Goal: Find specific page/section: Find specific page/section

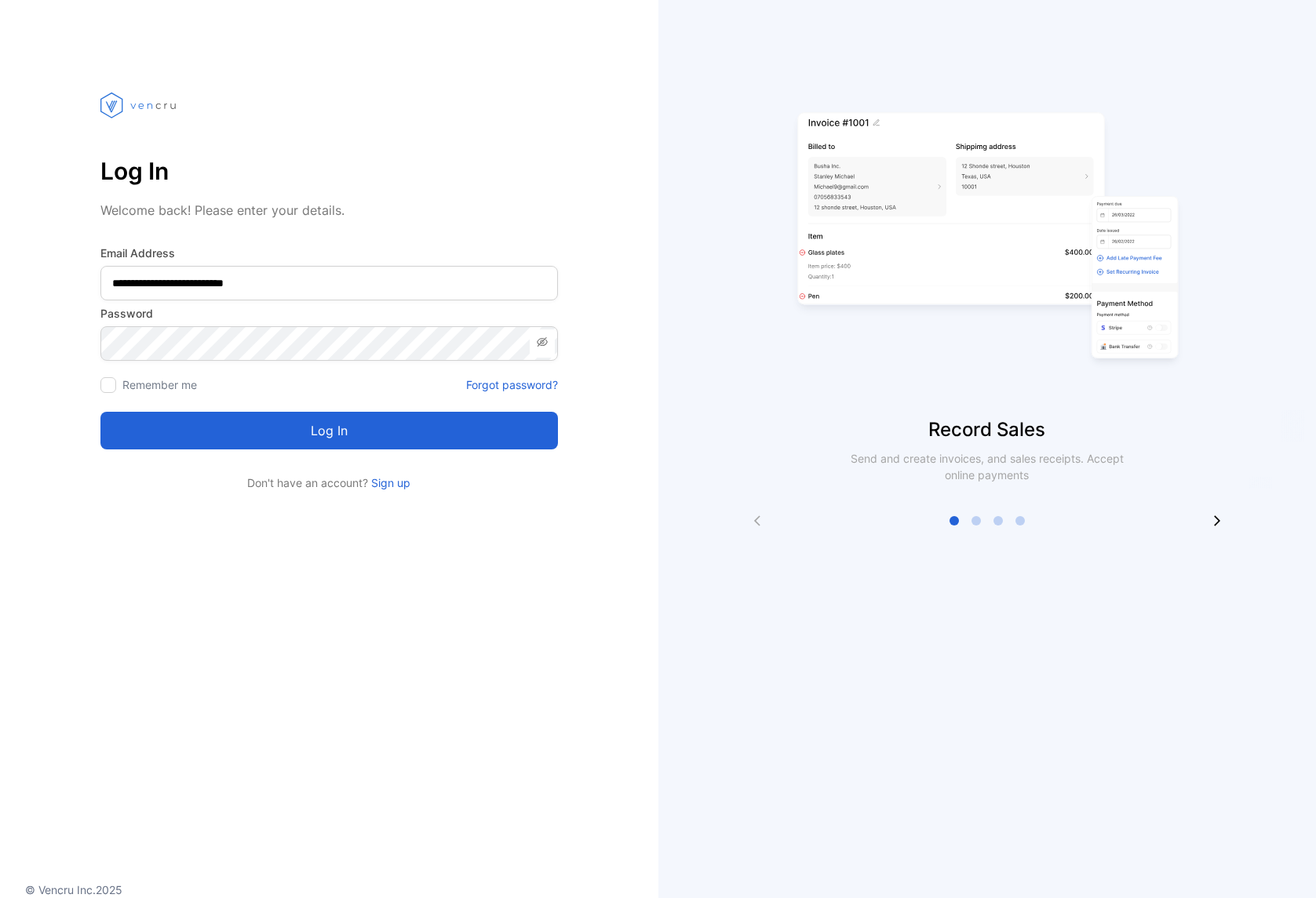
type Address-inputemail "**********"
click at [111, 389] on div at bounding box center [108, 385] width 15 height 15
click at [271, 432] on button "Log in" at bounding box center [329, 430] width 458 height 37
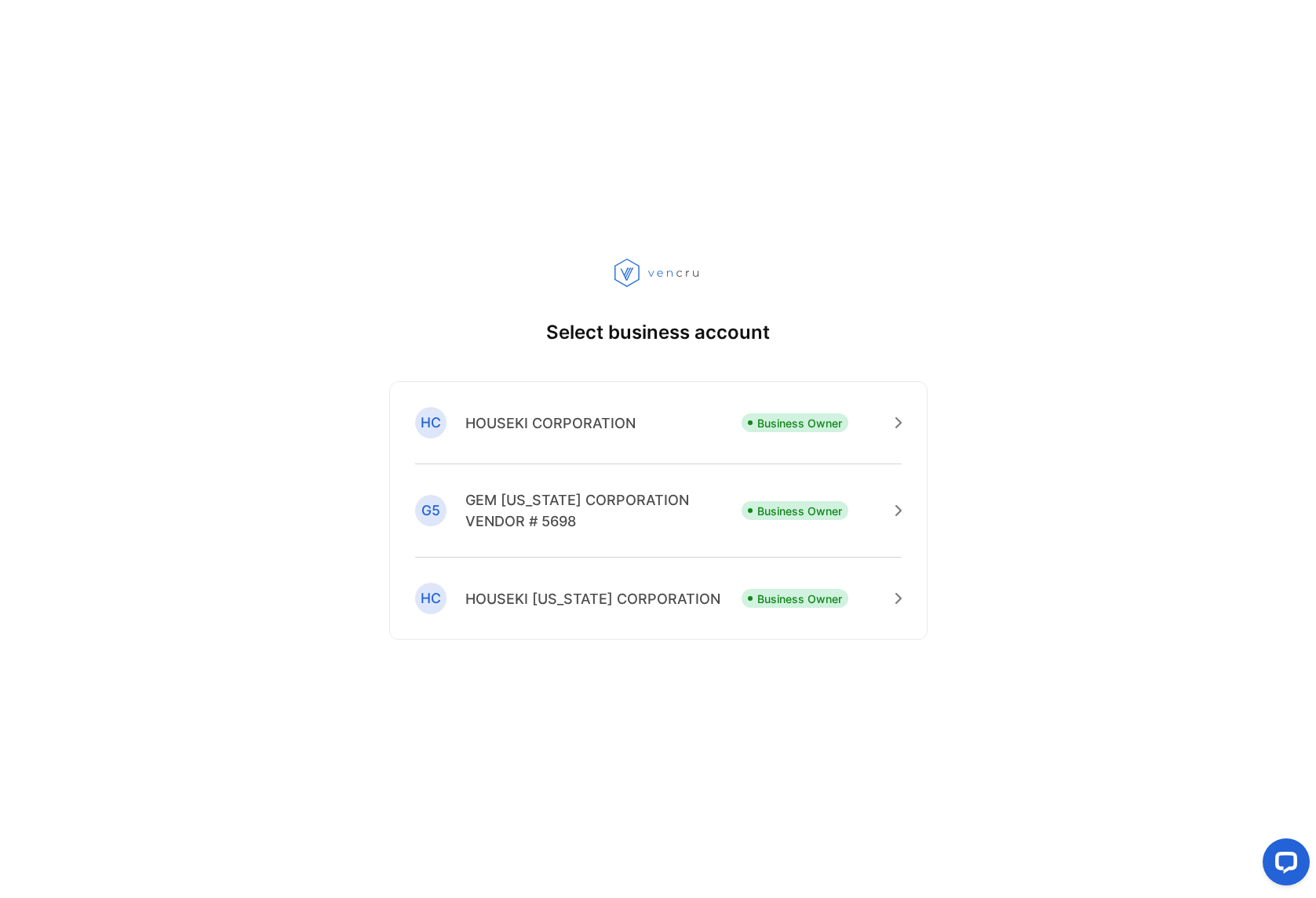
drag, startPoint x: 516, startPoint y: 423, endPoint x: 502, endPoint y: 401, distance: 26.1
click at [516, 423] on p "HOUSEKI CORPORATION" at bounding box center [551, 423] width 170 height 21
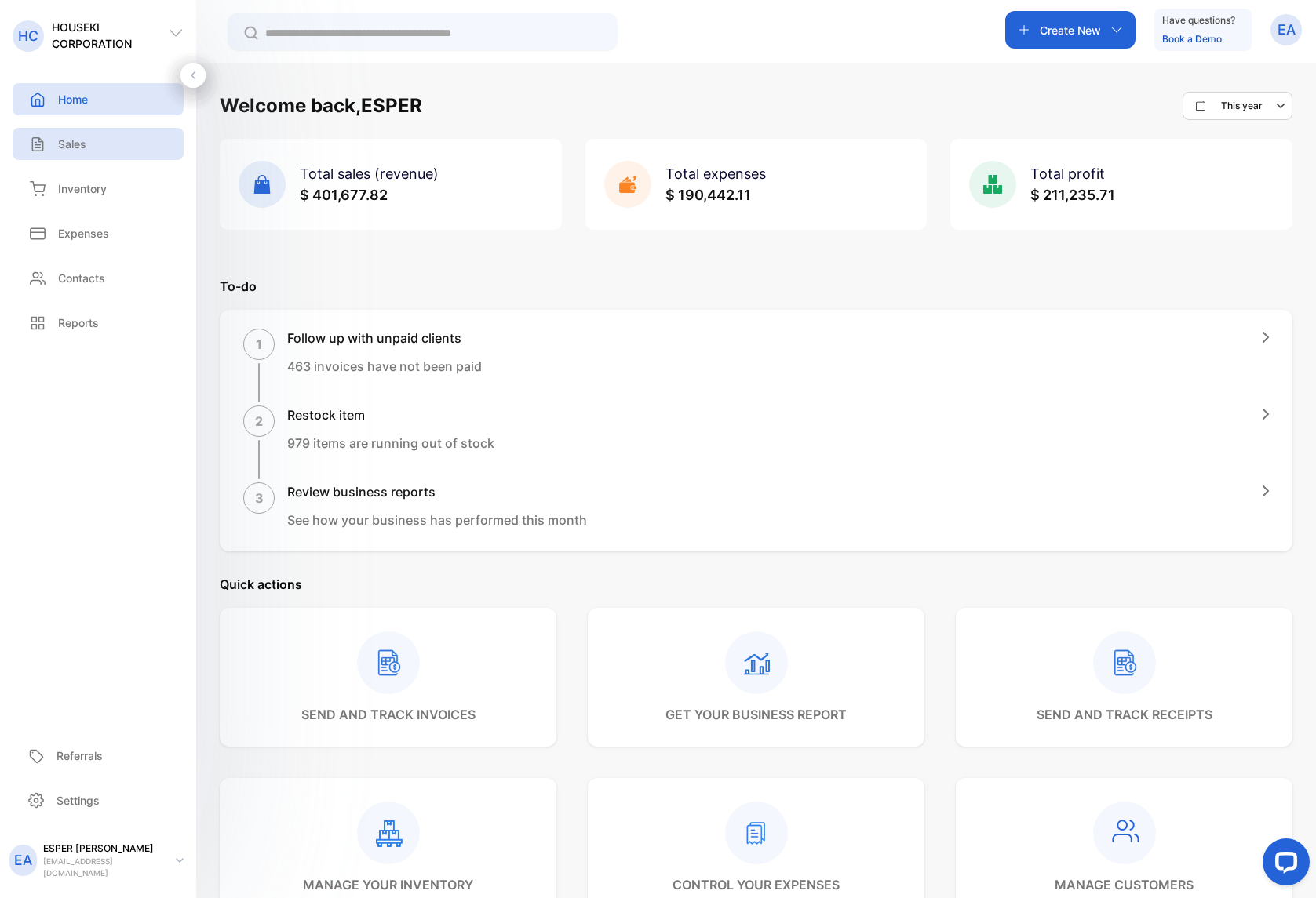
click at [88, 144] on div "Sales" at bounding box center [98, 145] width 171 height 33
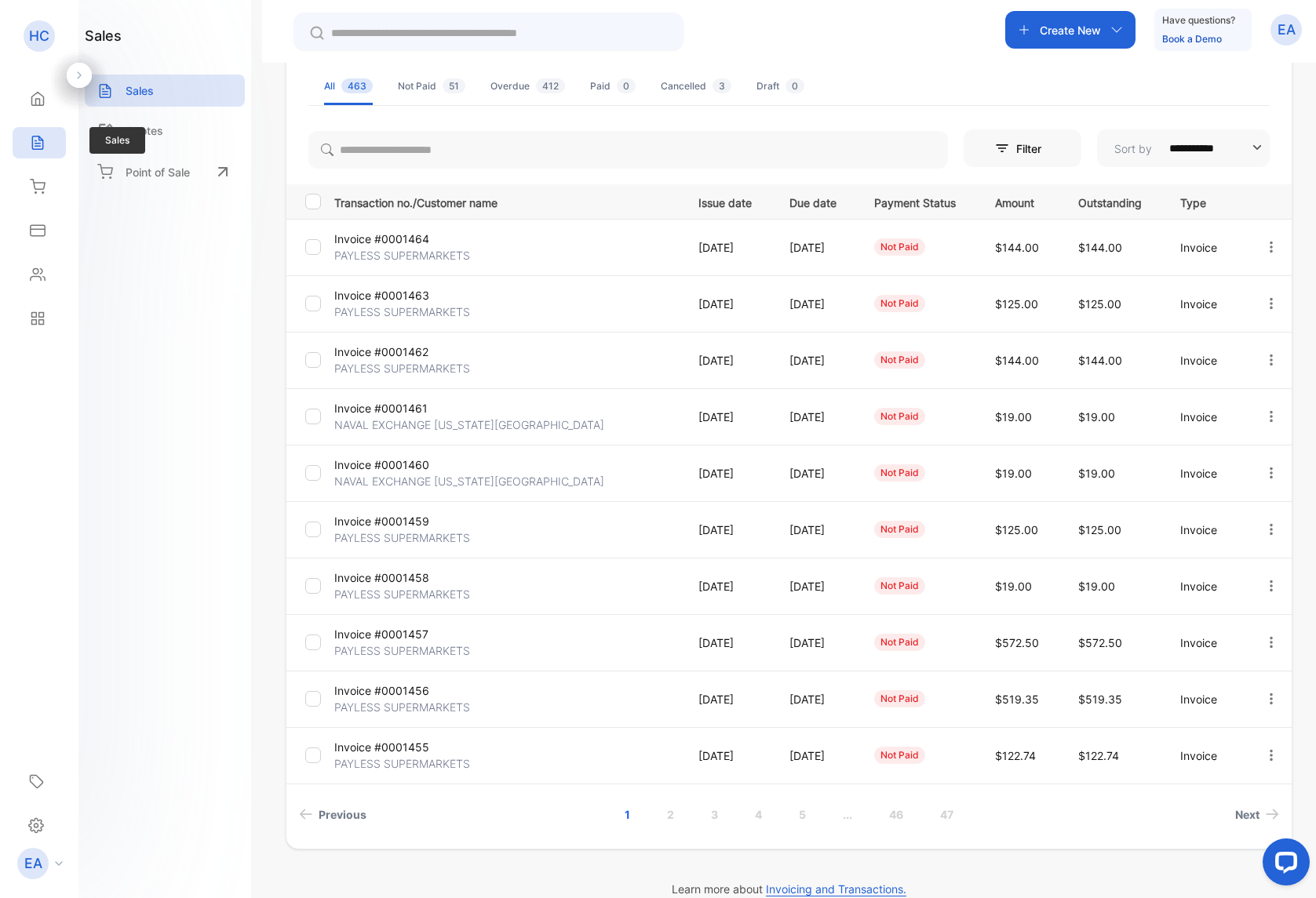
scroll to position [130, 0]
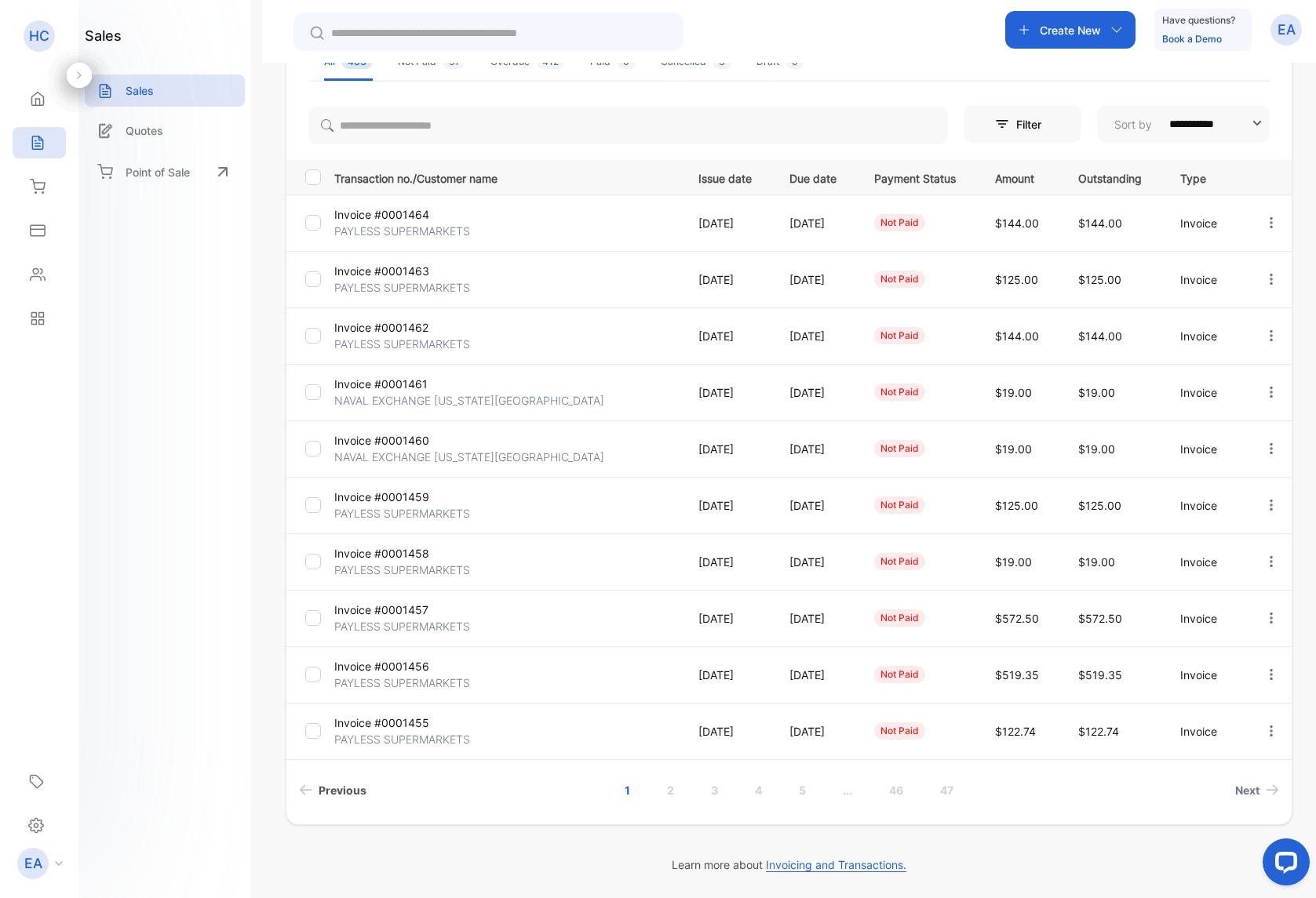
drag, startPoint x: 23, startPoint y: 153, endPoint x: 348, endPoint y: 790, distance: 715.1
click at [348, 790] on span "Previous" at bounding box center [343, 790] width 48 height 16
click at [1244, 792] on span "Next" at bounding box center [1246, 790] width 24 height 16
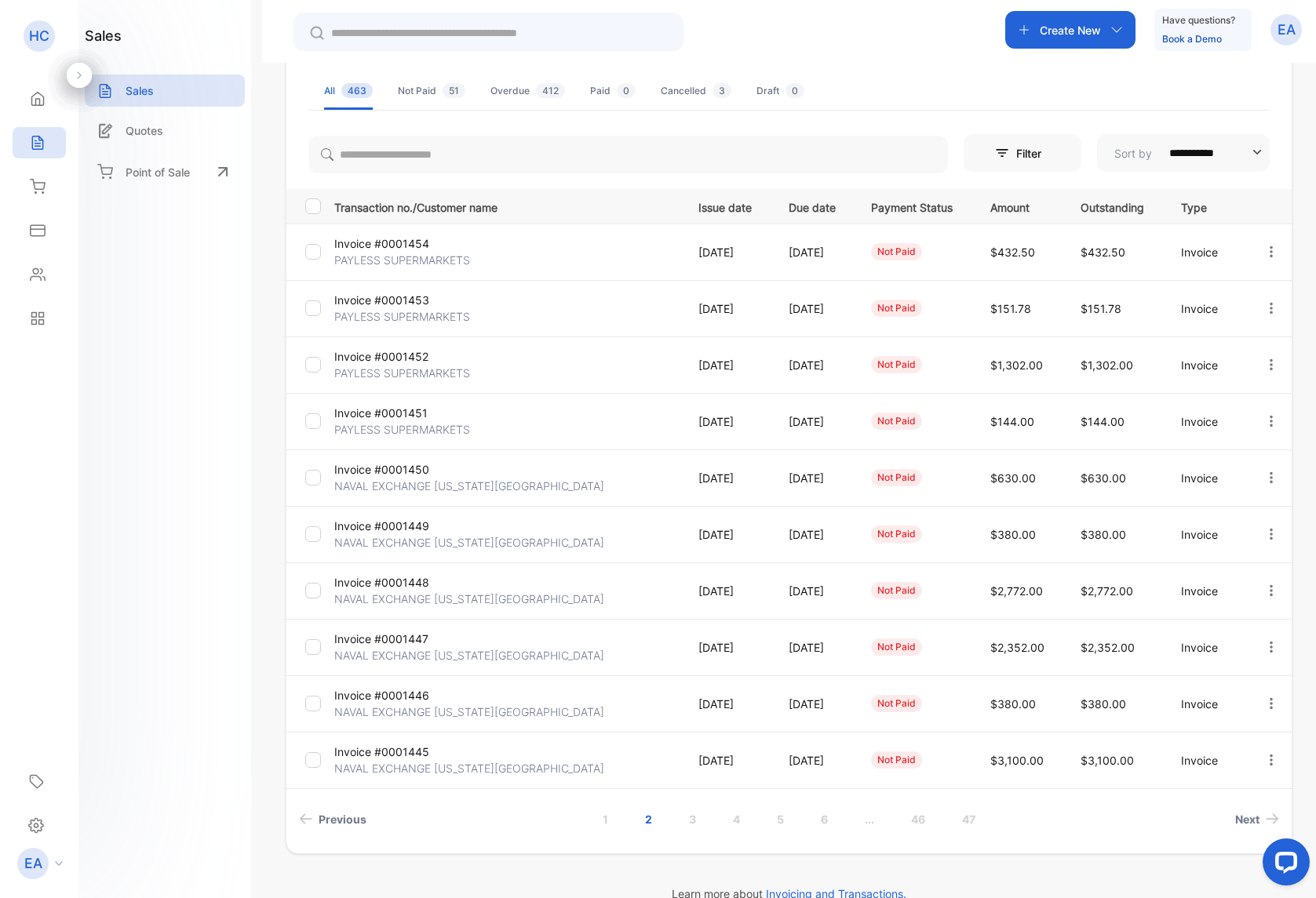
click at [396, 418] on p "Invoice #0001451" at bounding box center [392, 413] width 115 height 16
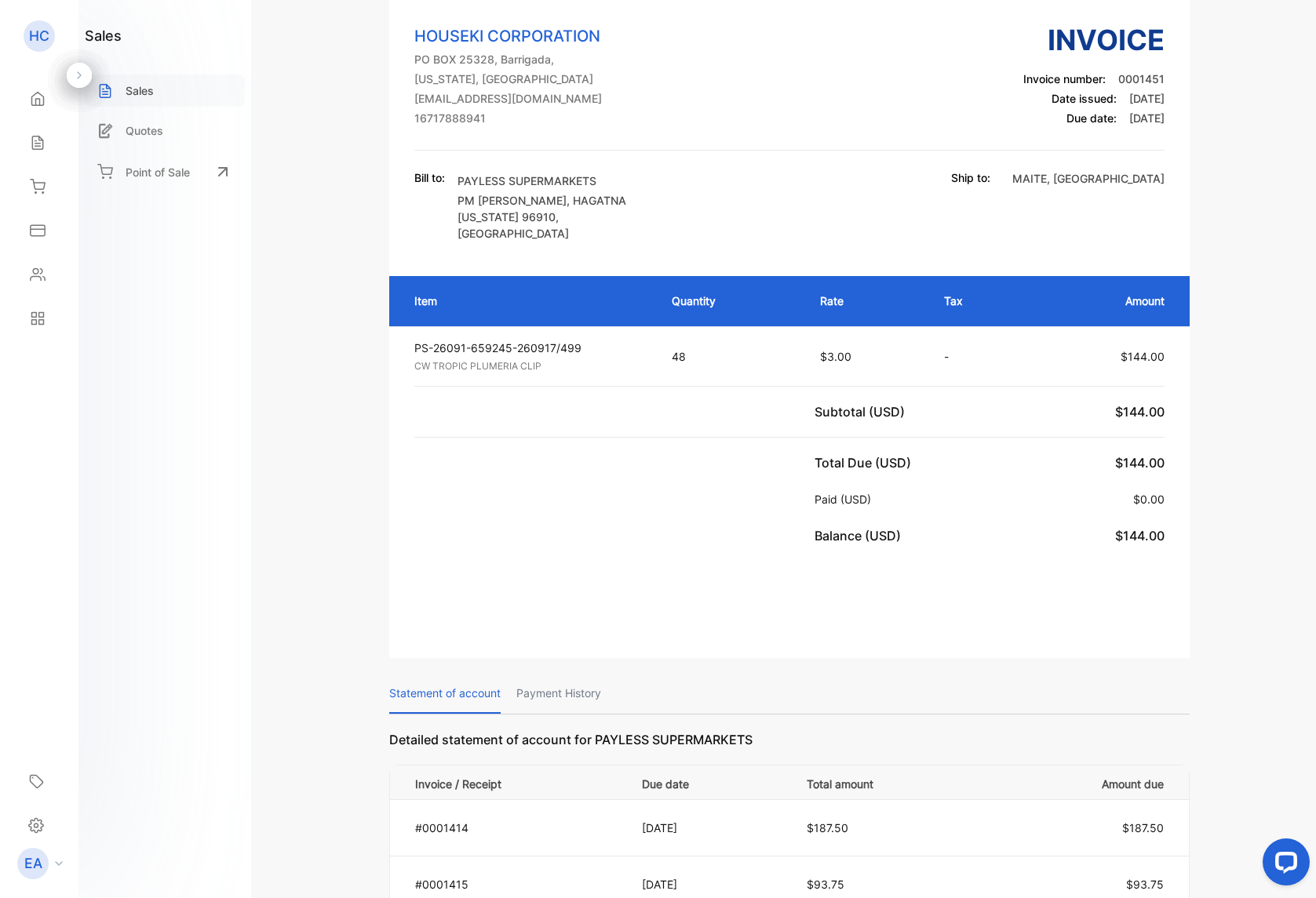
click at [149, 90] on p "Sales" at bounding box center [139, 90] width 28 height 16
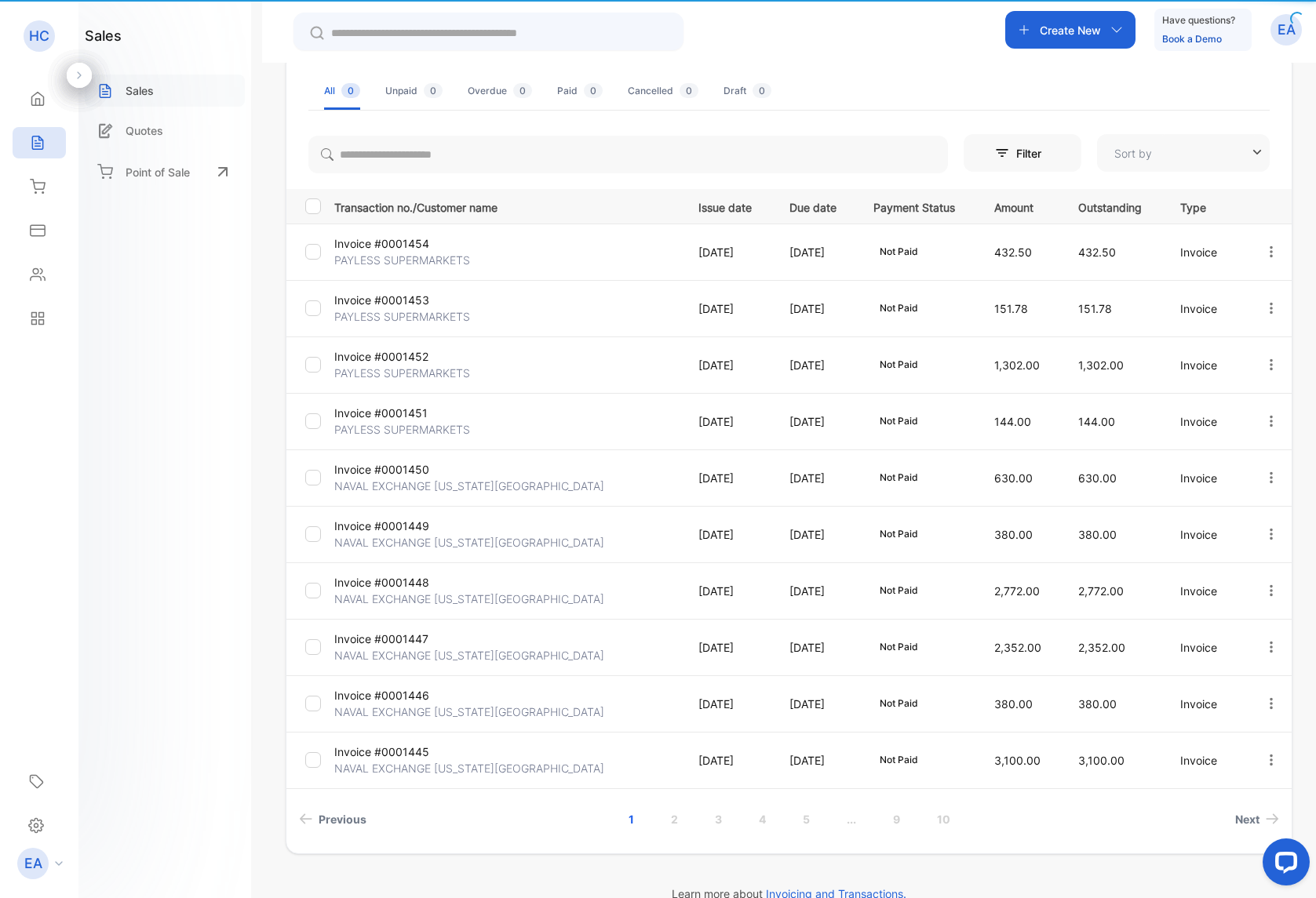
type input "**********"
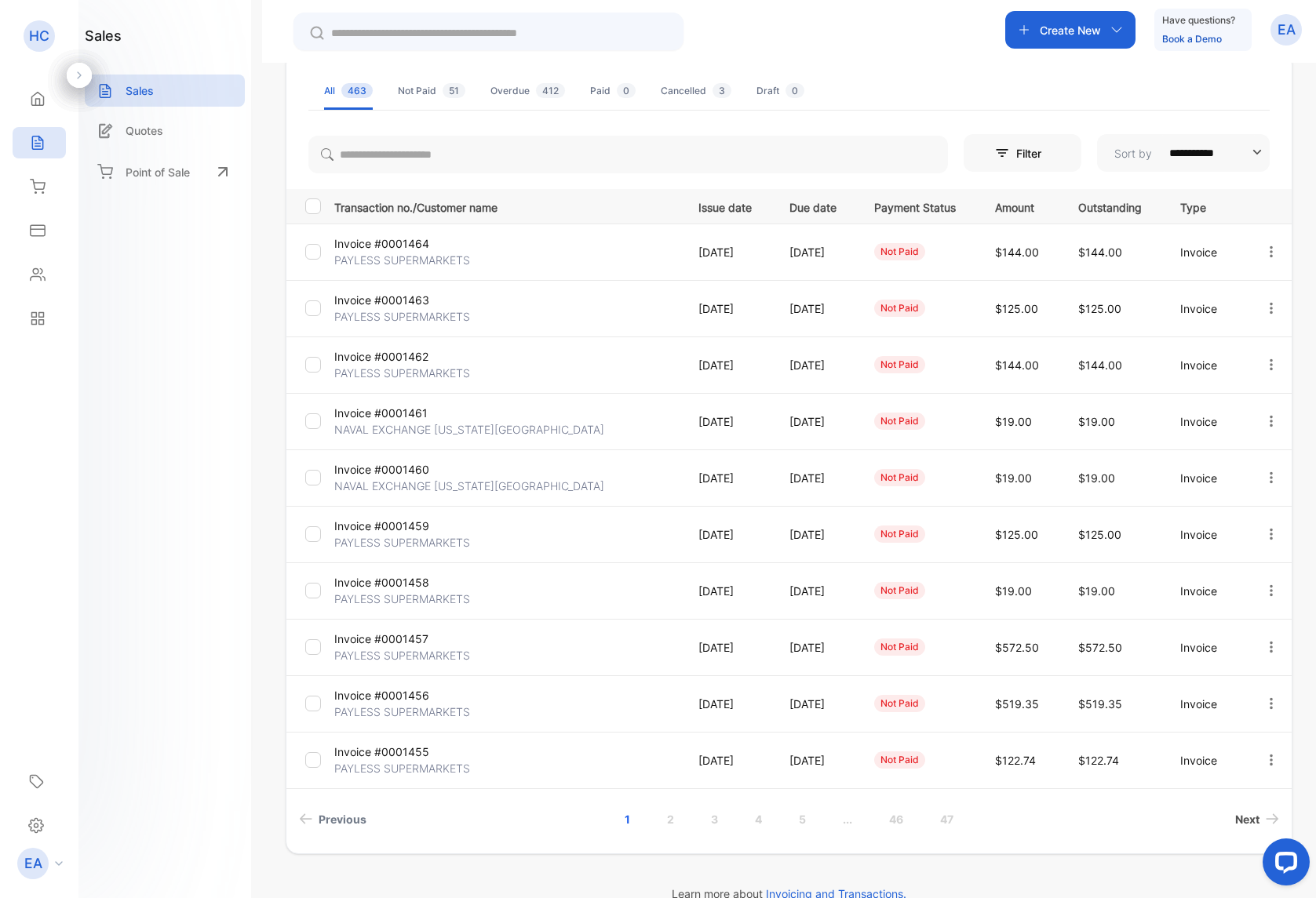
click at [1236, 819] on span "Next" at bounding box center [1246, 819] width 24 height 16
click at [375, 368] on p "PAYLESS SUPERMARKETS" at bounding box center [402, 372] width 136 height 16
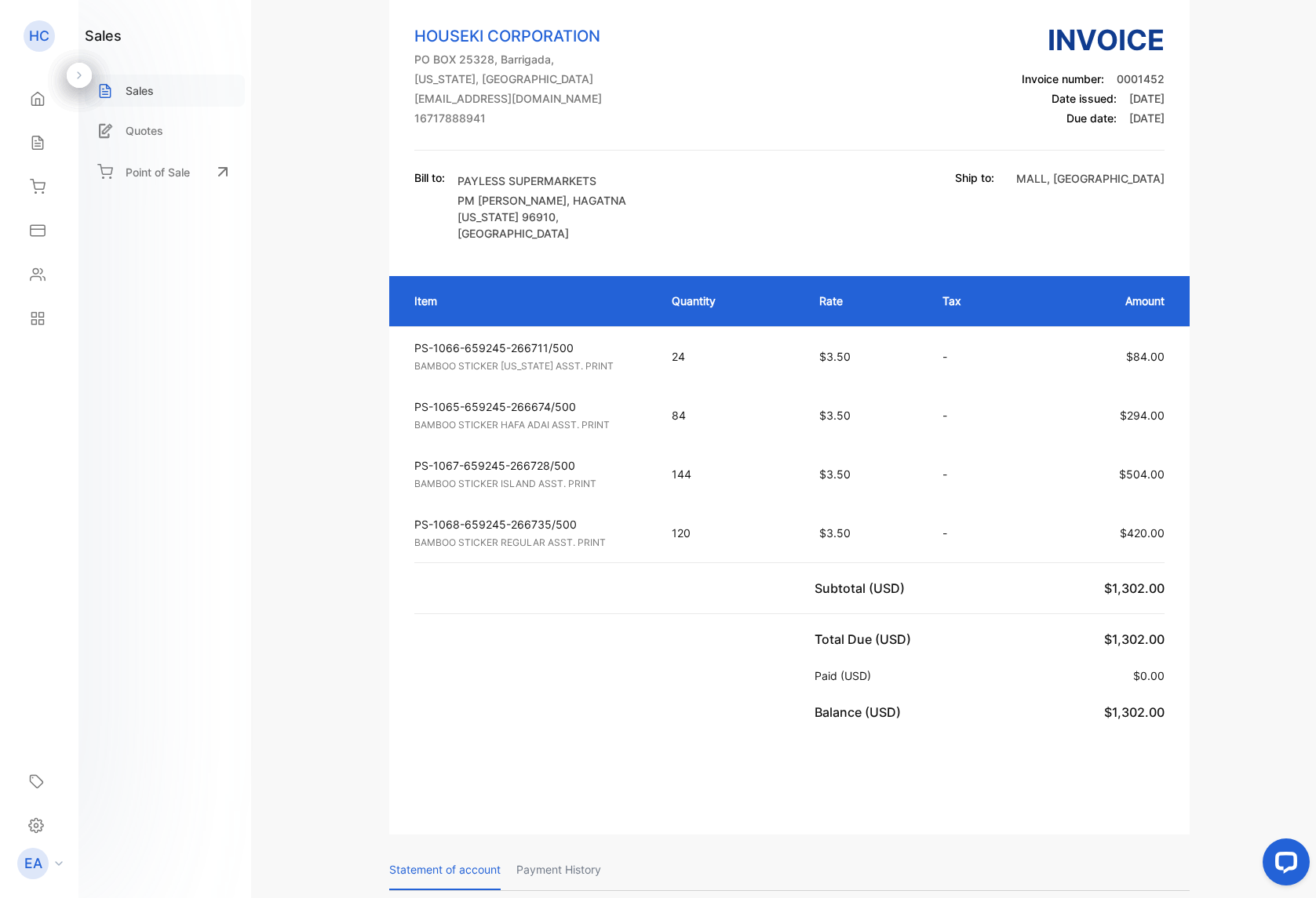
click at [136, 89] on p "Sales" at bounding box center [139, 90] width 28 height 16
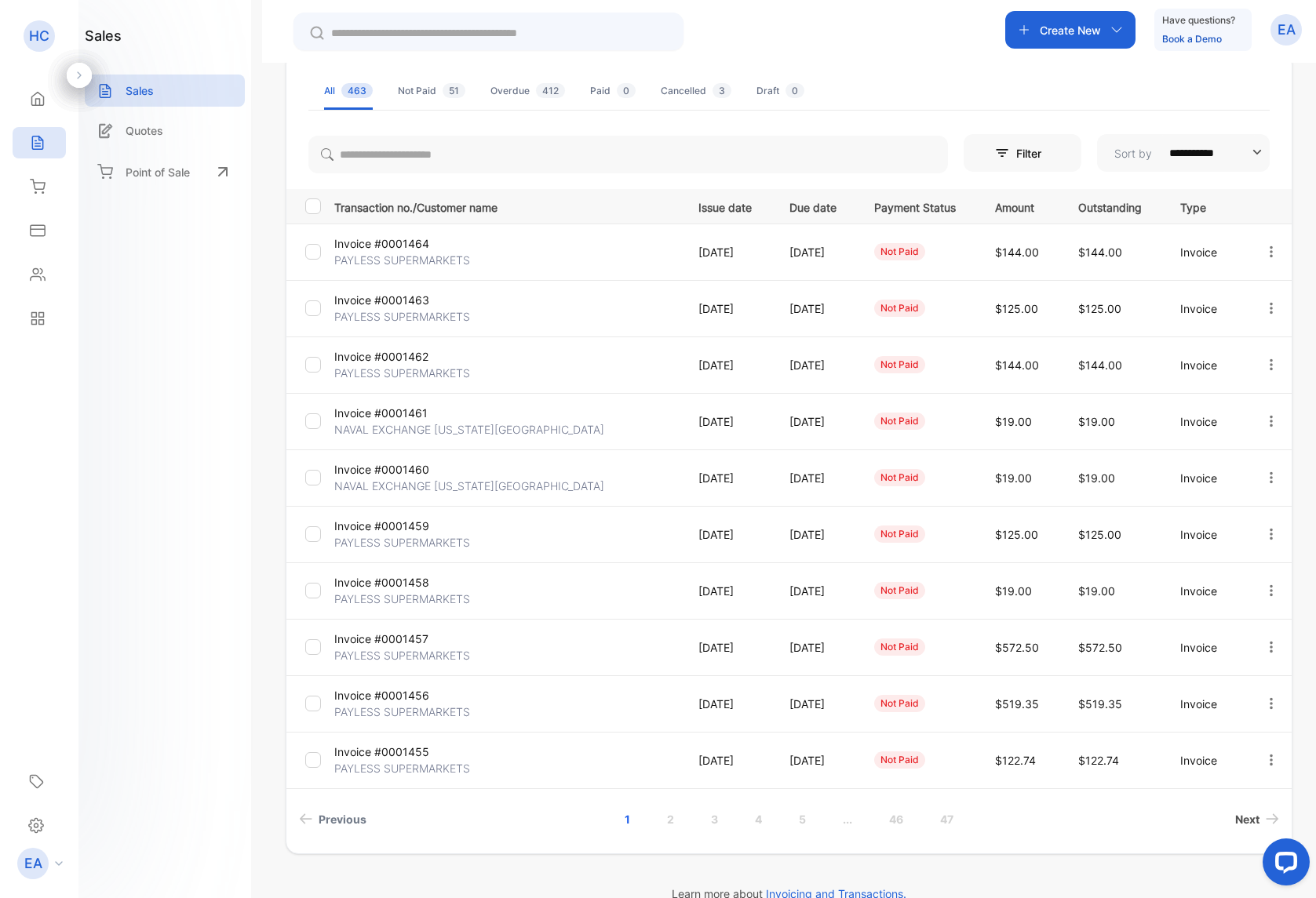
click at [1240, 817] on span "Next" at bounding box center [1246, 819] width 24 height 16
click at [370, 315] on p "PAYLESS SUPERMARKETS" at bounding box center [402, 316] width 136 height 16
click at [1241, 821] on span "Next" at bounding box center [1246, 819] width 24 height 16
click at [399, 250] on p "Invoice #0001454" at bounding box center [392, 243] width 115 height 16
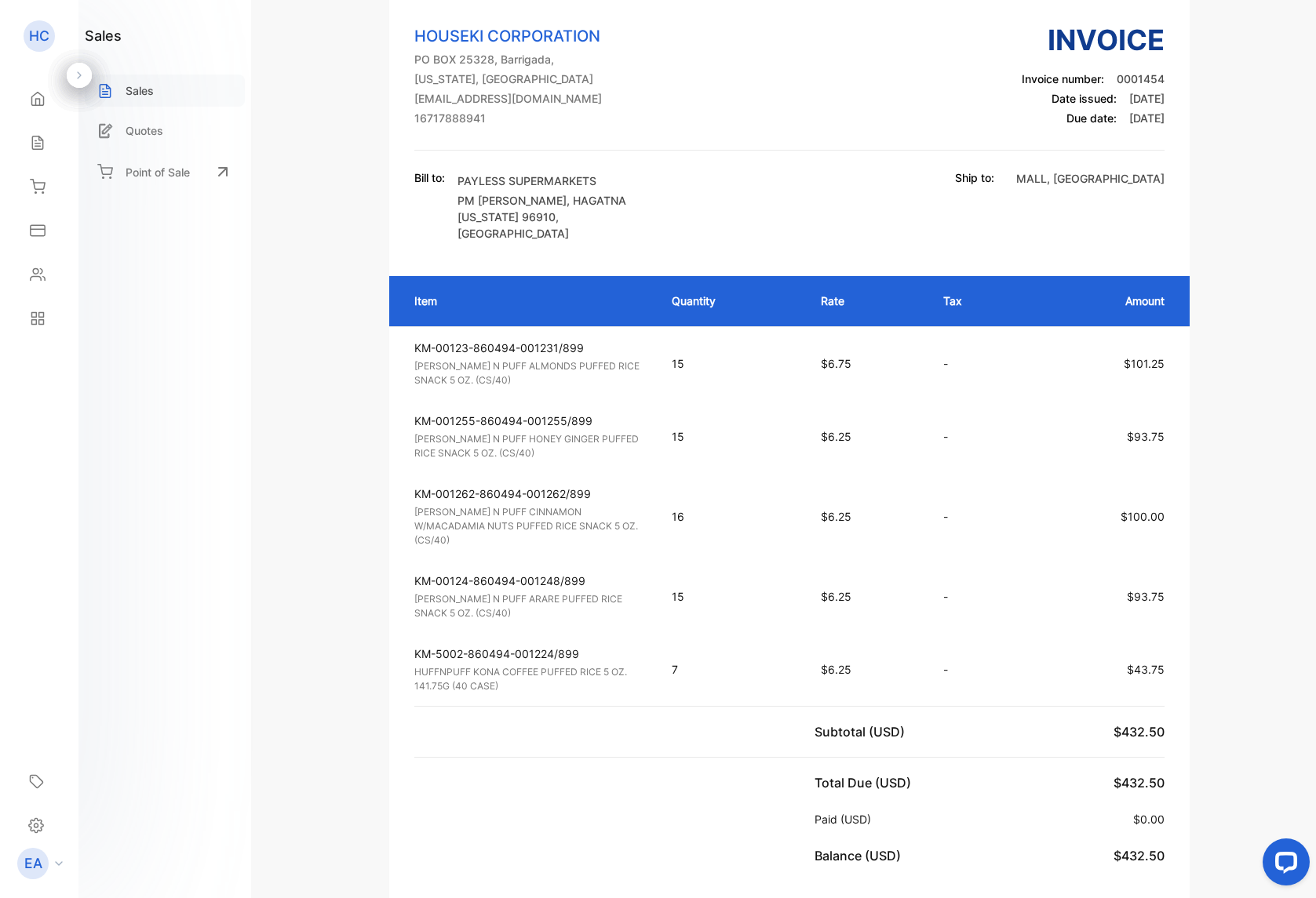
click at [133, 95] on p "Sales" at bounding box center [139, 90] width 28 height 16
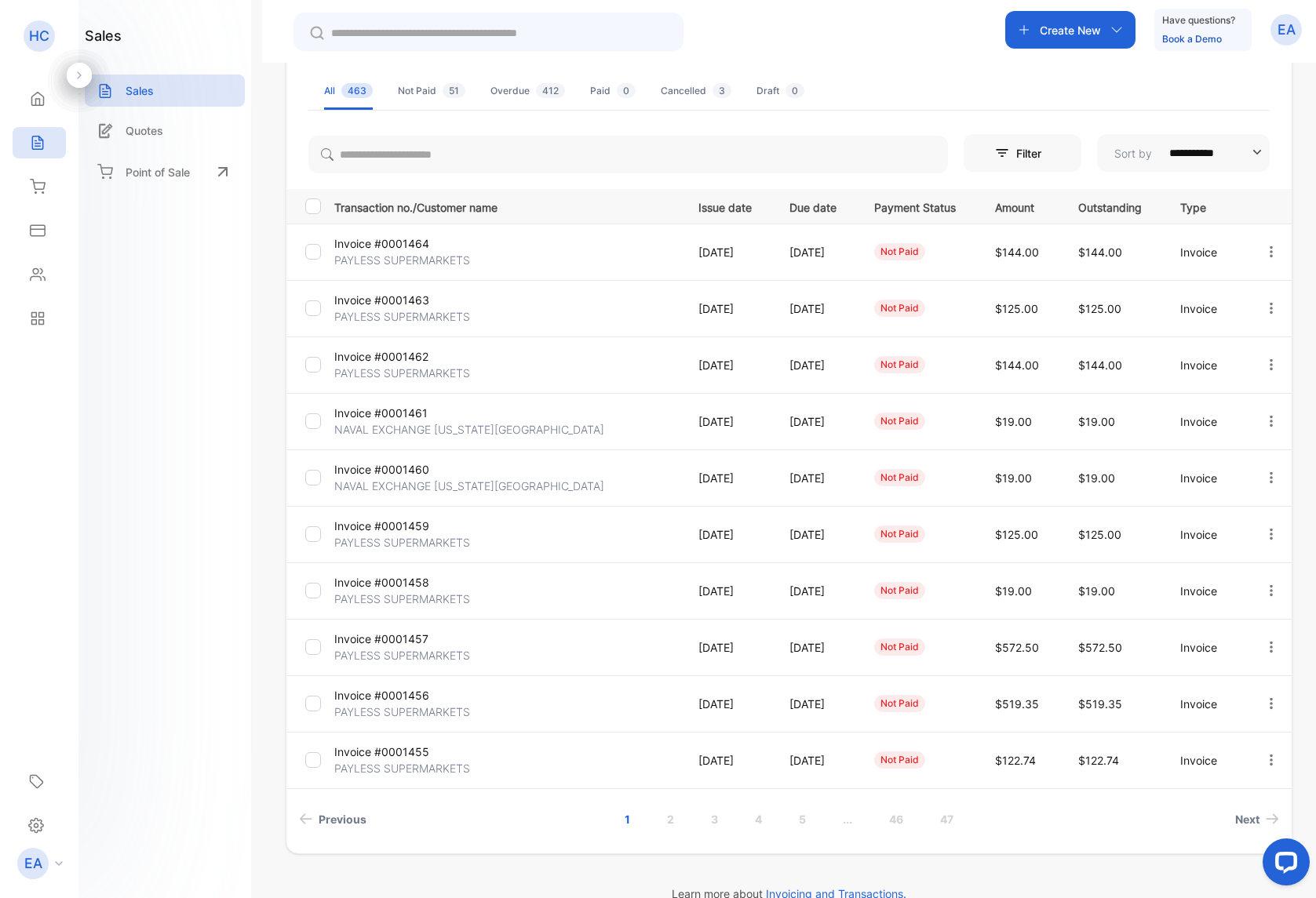
click at [375, 761] on p "PAYLESS SUPERMARKETS" at bounding box center [402, 768] width 136 height 16
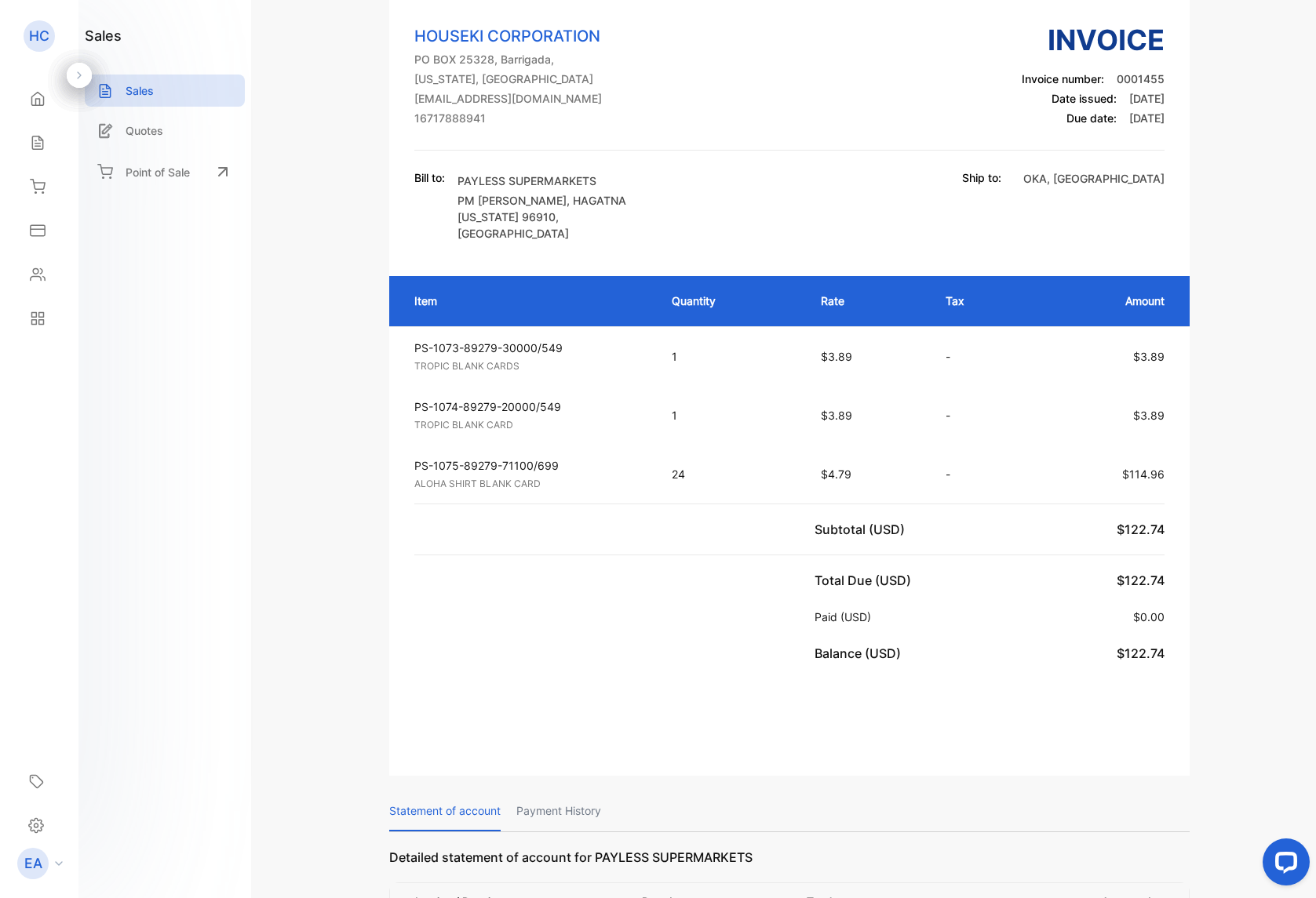
click at [148, 96] on p "Sales" at bounding box center [139, 90] width 28 height 16
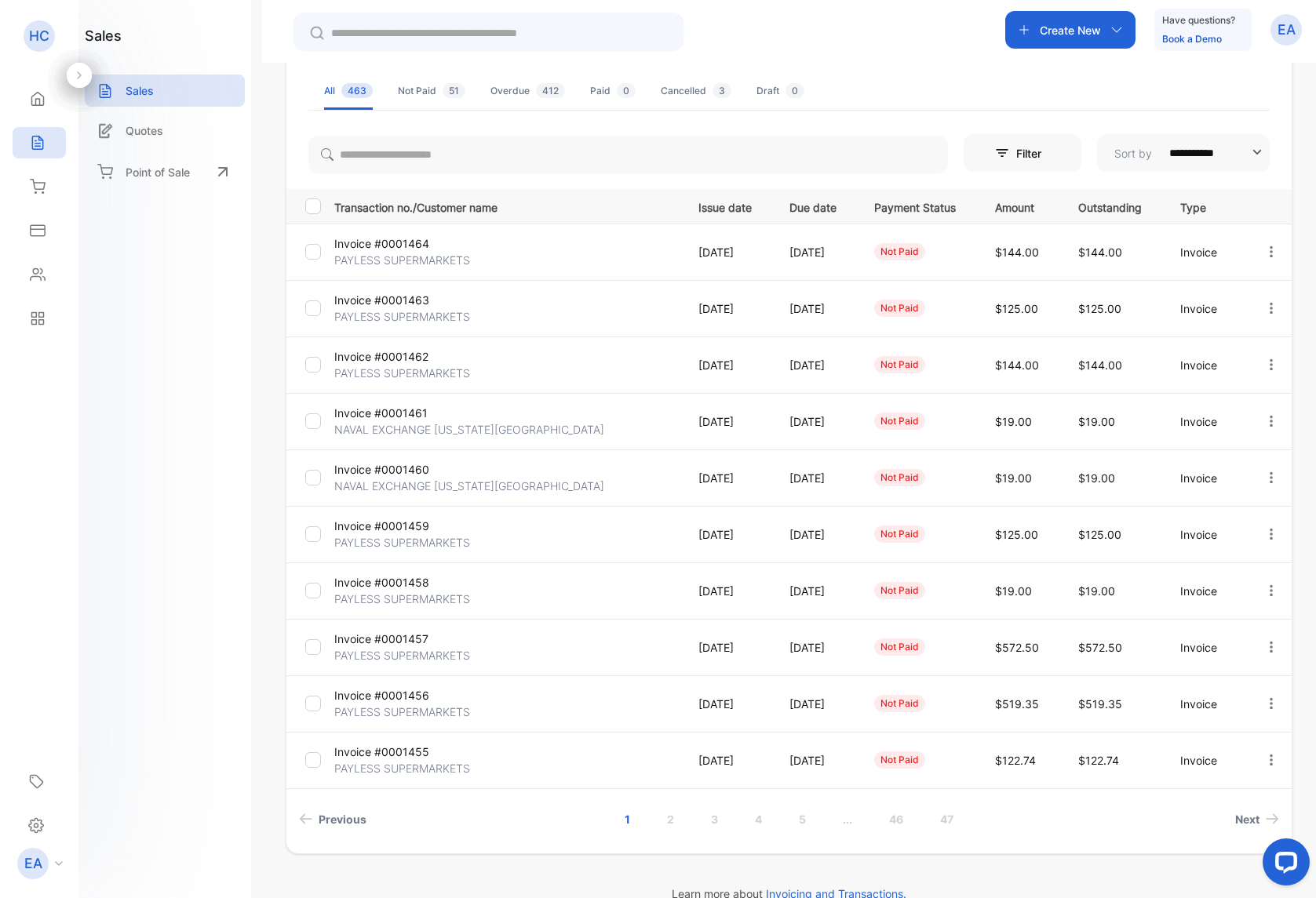
click at [385, 703] on p "Invoice #0001456" at bounding box center [392, 695] width 115 height 16
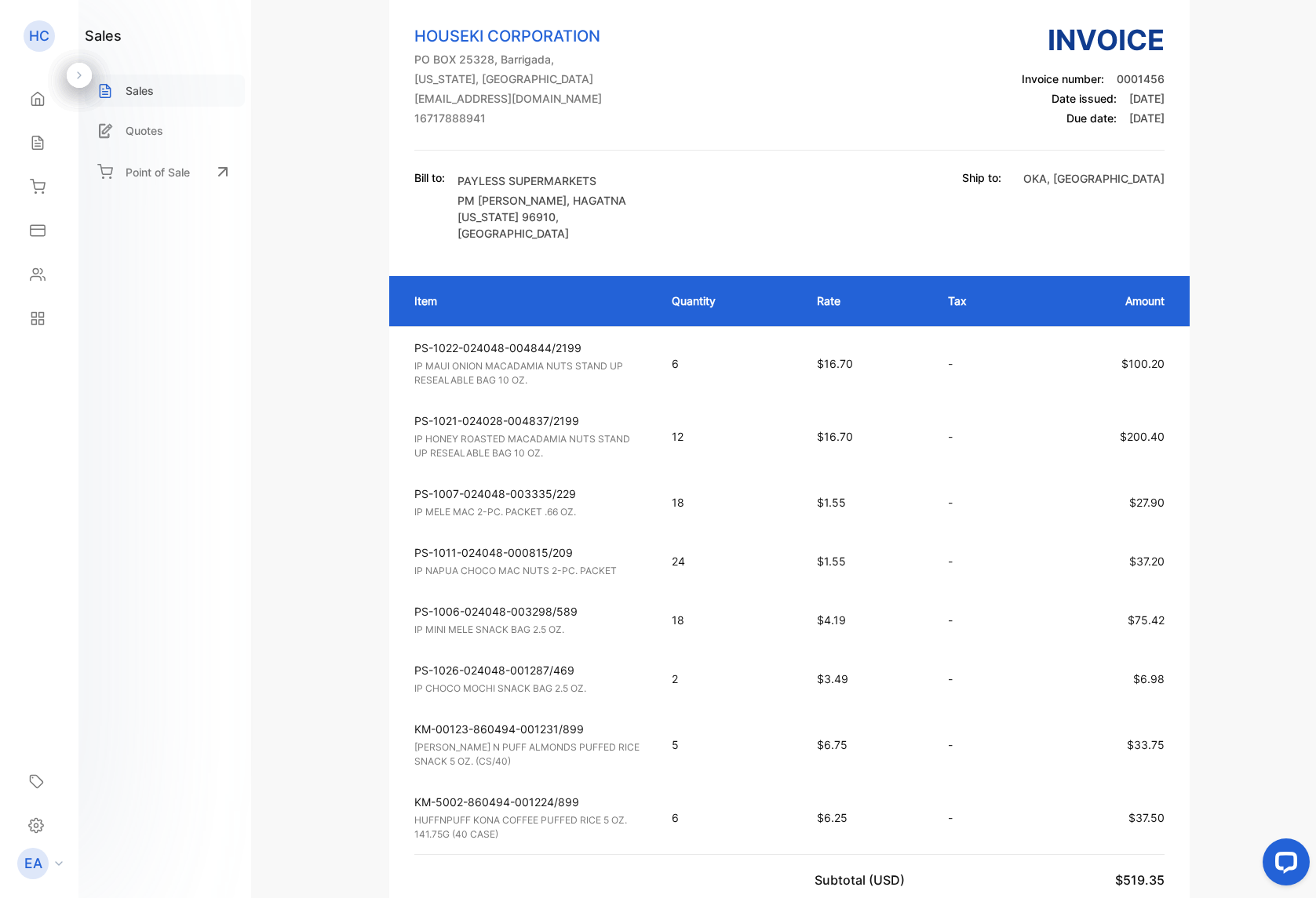
click at [147, 93] on p "Sales" at bounding box center [139, 90] width 28 height 16
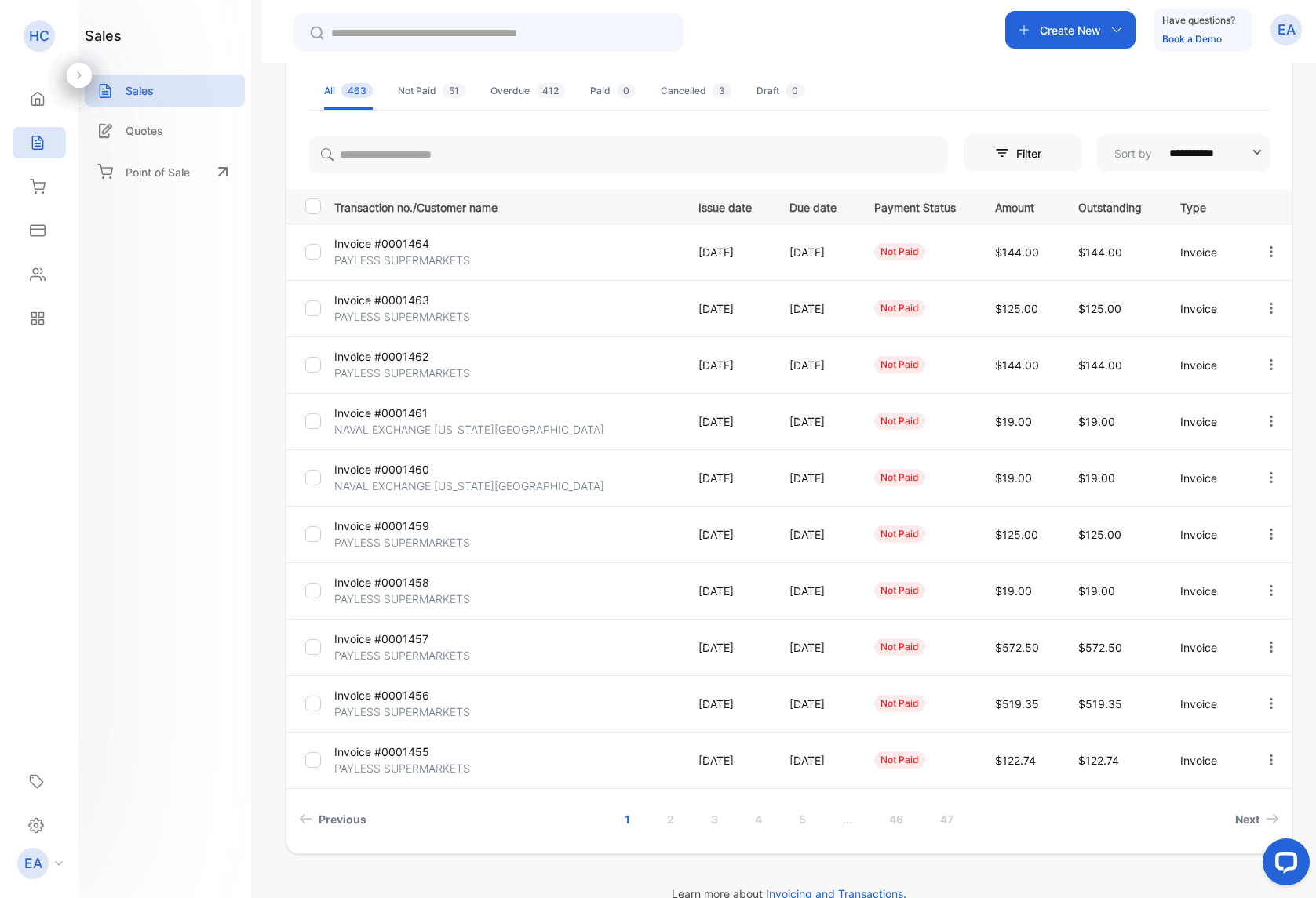
click at [407, 635] on p "Invoice #0001457" at bounding box center [392, 639] width 115 height 16
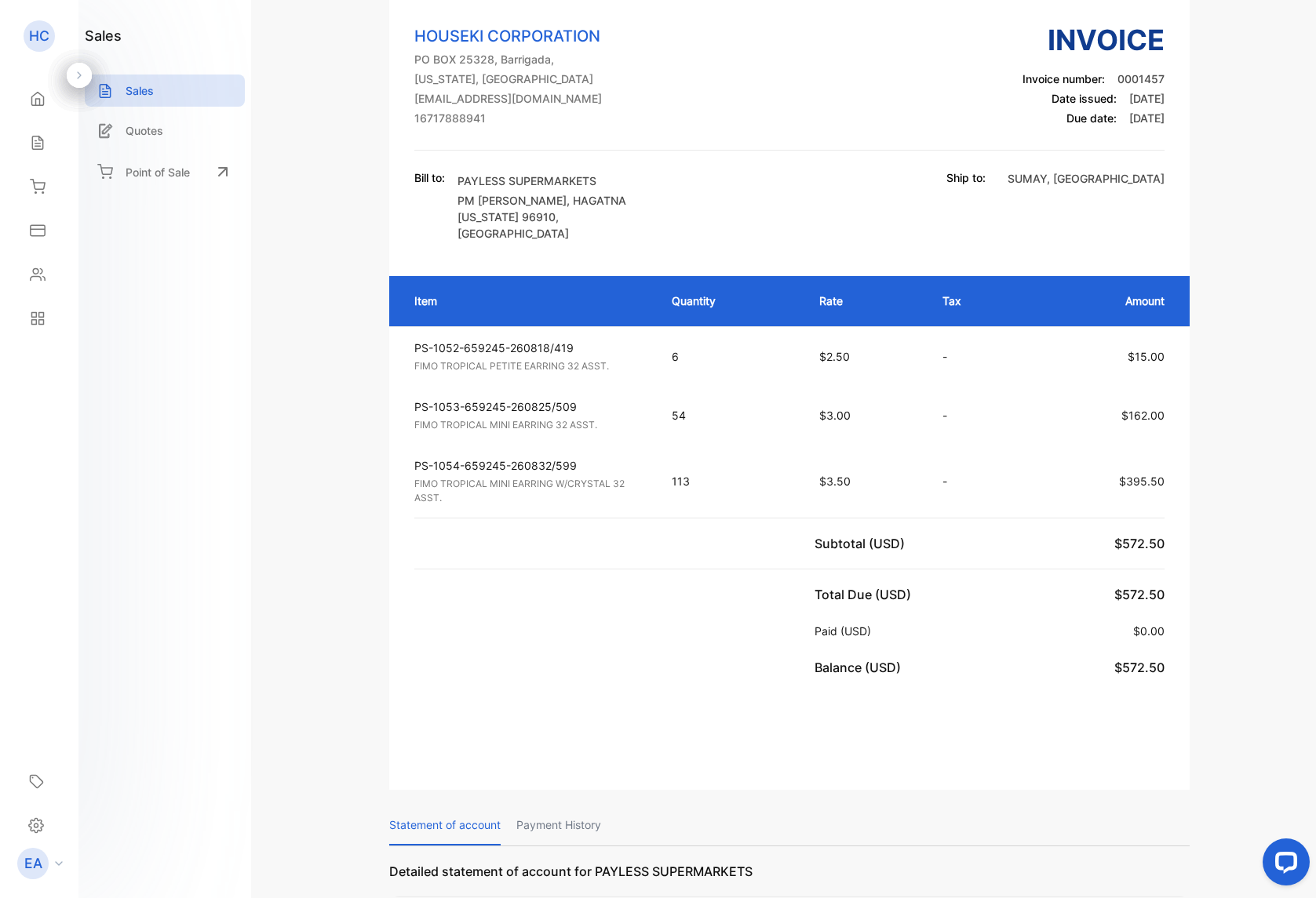
click at [146, 97] on p "Sales" at bounding box center [139, 90] width 28 height 16
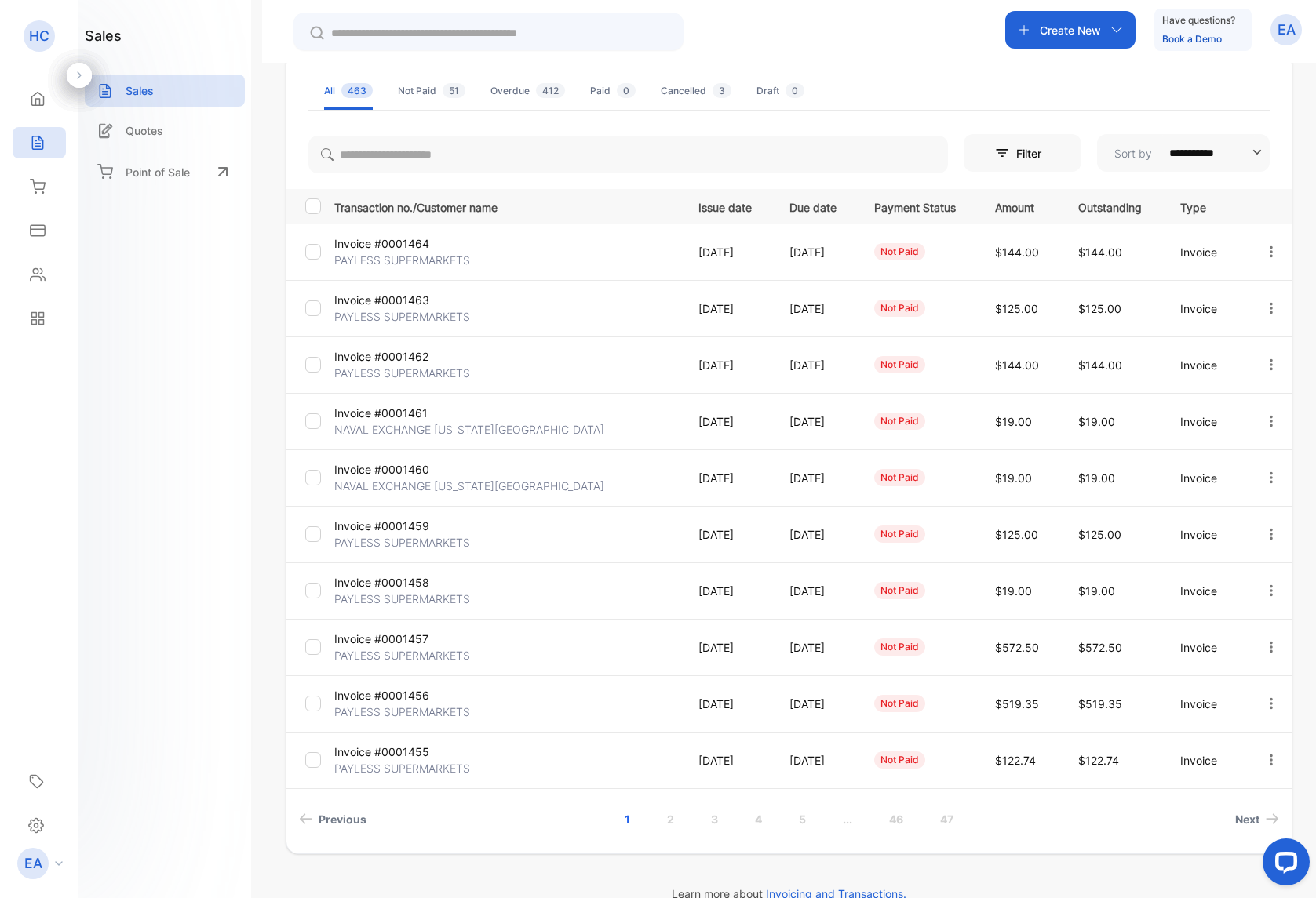
click at [394, 599] on p "PAYLESS SUPERMARKETS" at bounding box center [402, 598] width 136 height 16
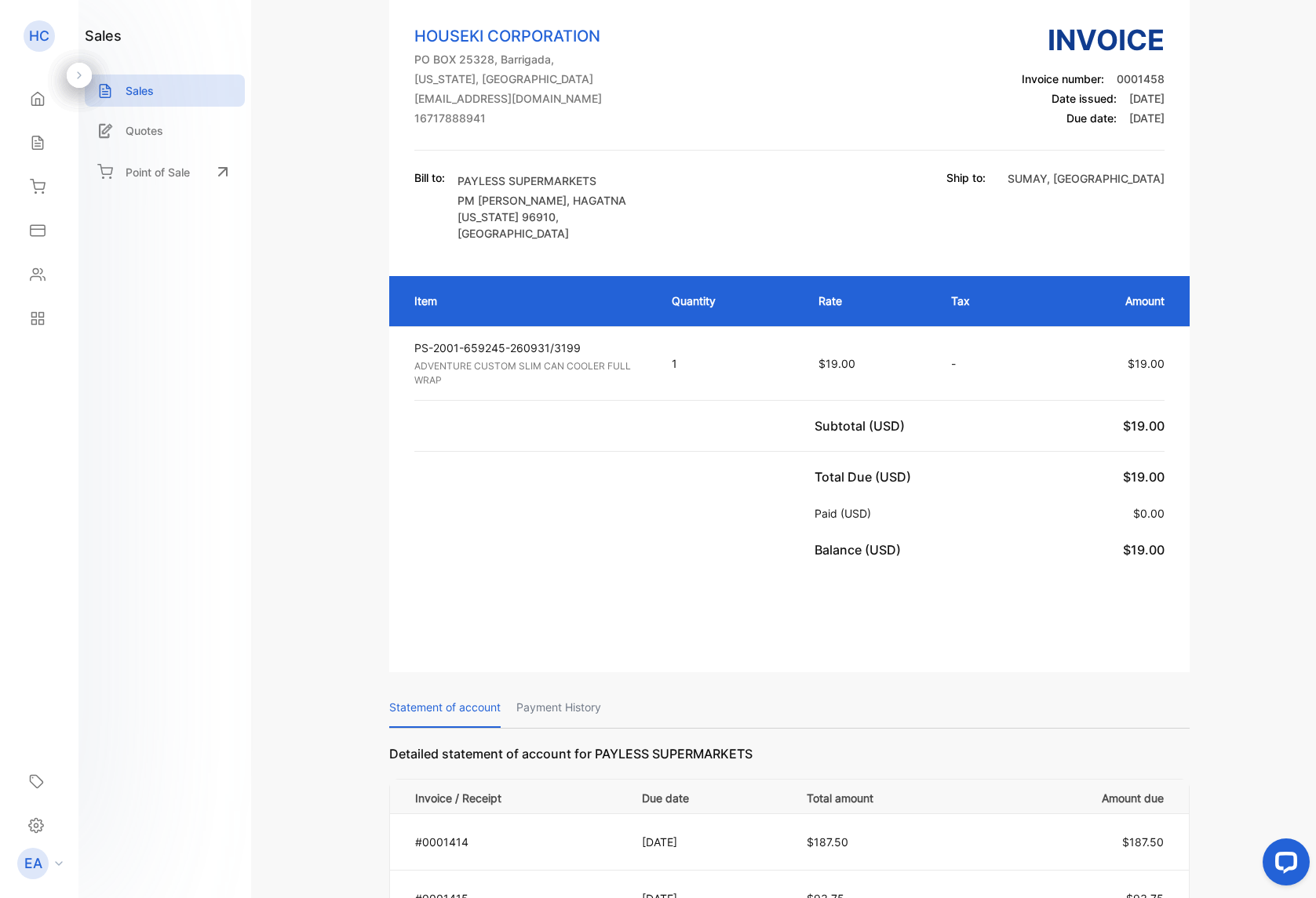
click at [123, 100] on div "Sales" at bounding box center [164, 91] width 160 height 33
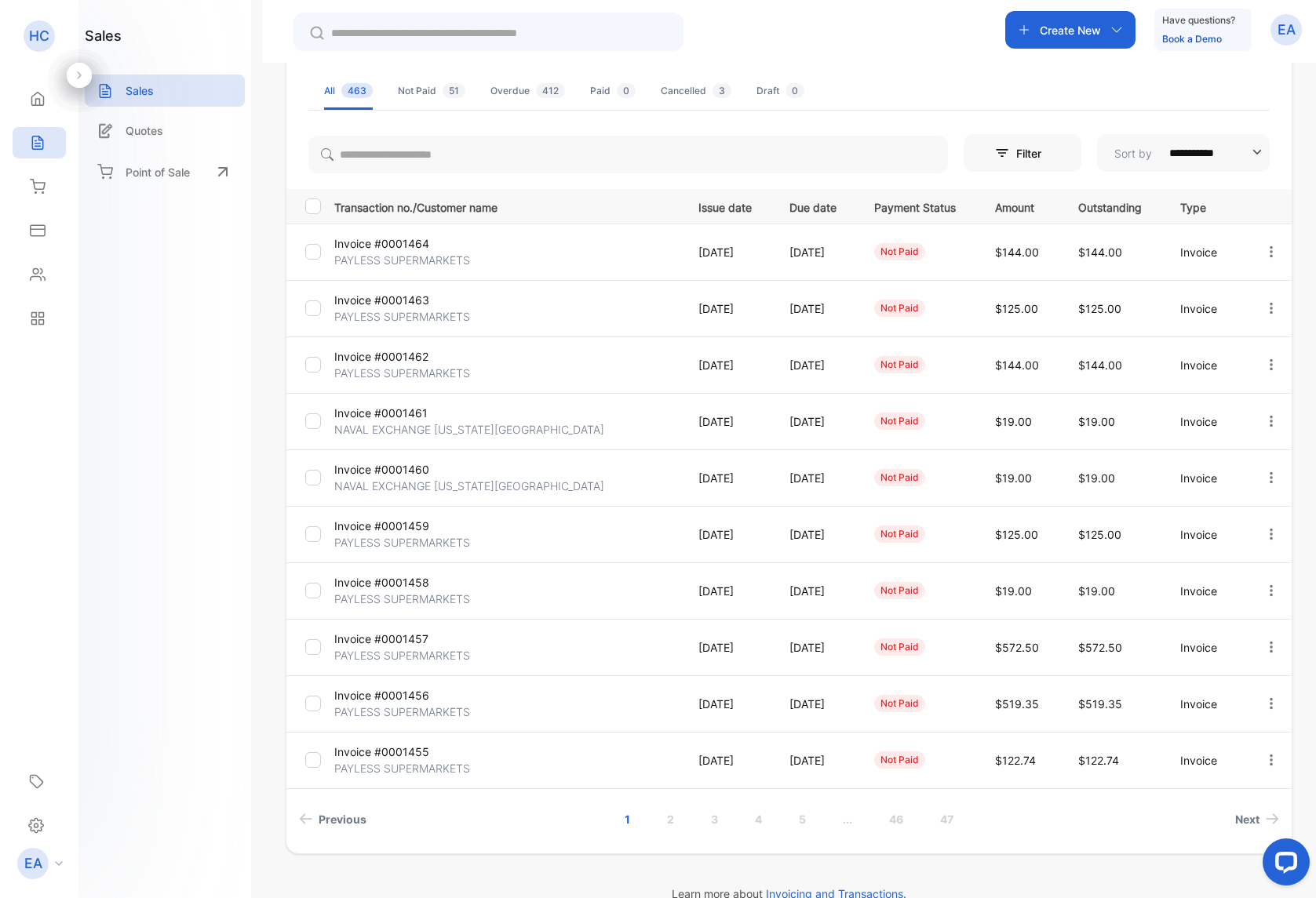
click at [398, 528] on p "Invoice #0001459" at bounding box center [392, 526] width 115 height 16
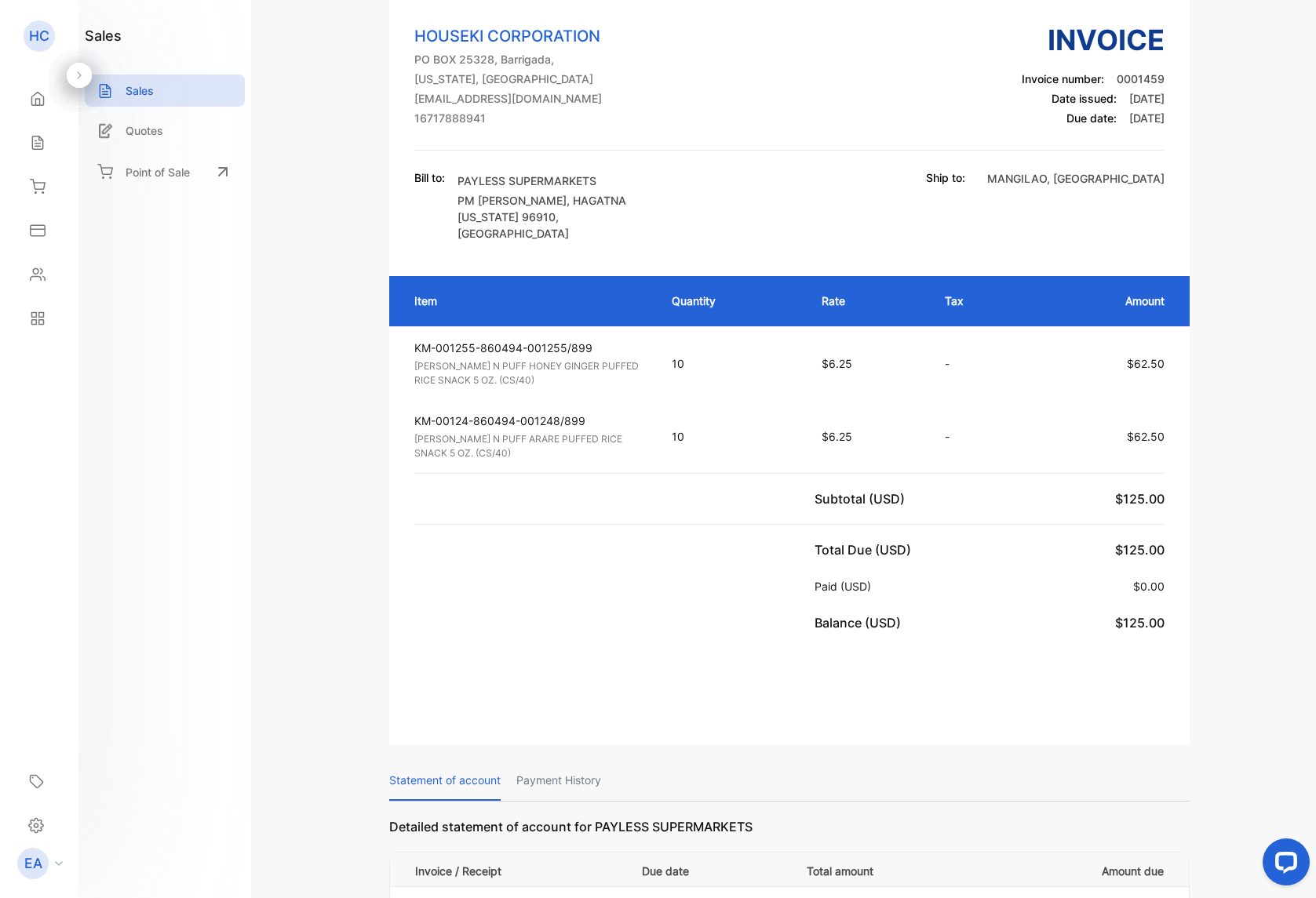
click at [124, 99] on div "Sales" at bounding box center [164, 91] width 160 height 33
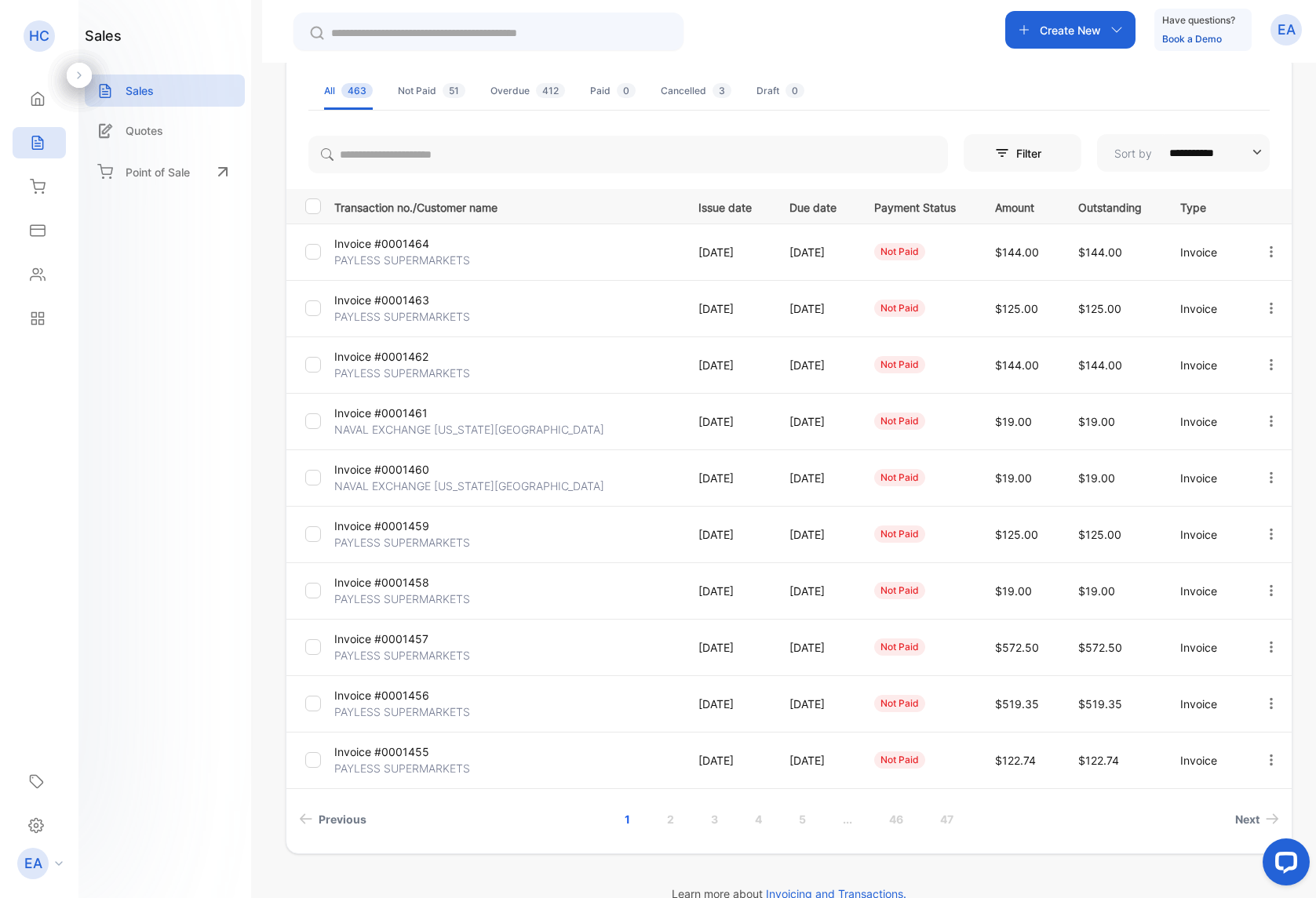
click at [401, 483] on p "NAVAL EXCHANGE [US_STATE][GEOGRAPHIC_DATA]" at bounding box center [469, 485] width 270 height 16
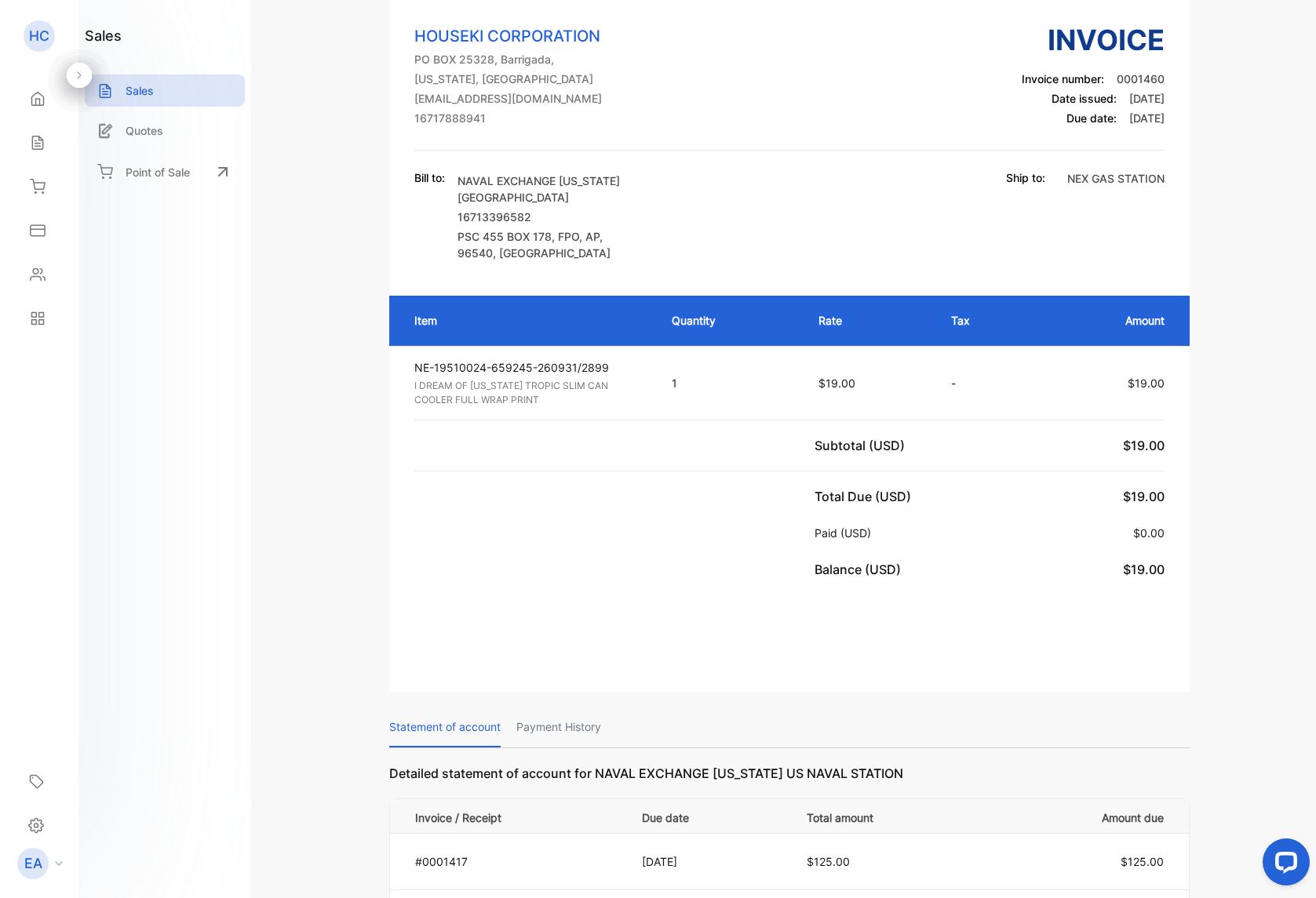
click at [147, 93] on p "Sales" at bounding box center [139, 90] width 28 height 16
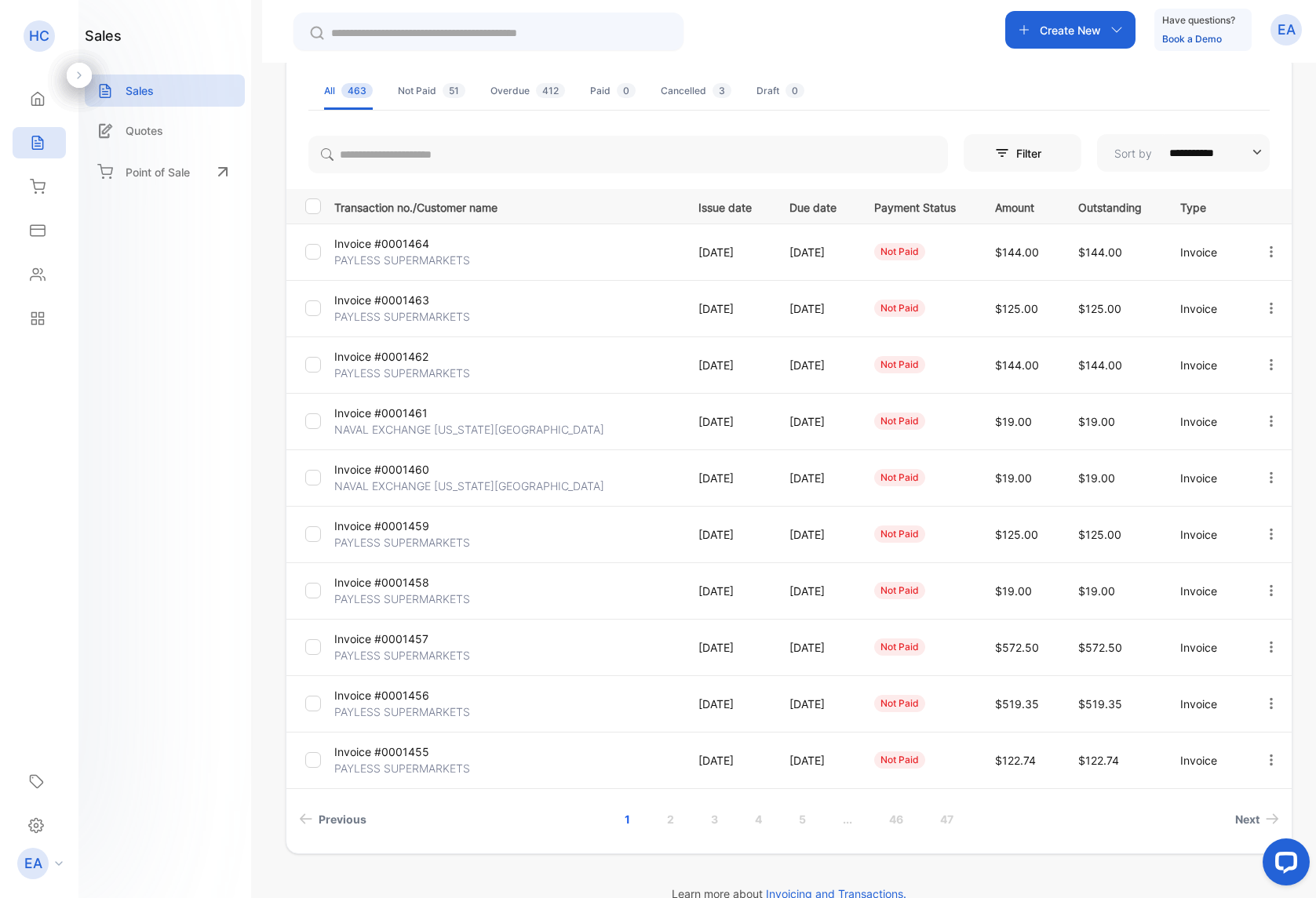
click at [401, 430] on p "NAVAL EXCHANGE [US_STATE][GEOGRAPHIC_DATA]" at bounding box center [469, 429] width 270 height 16
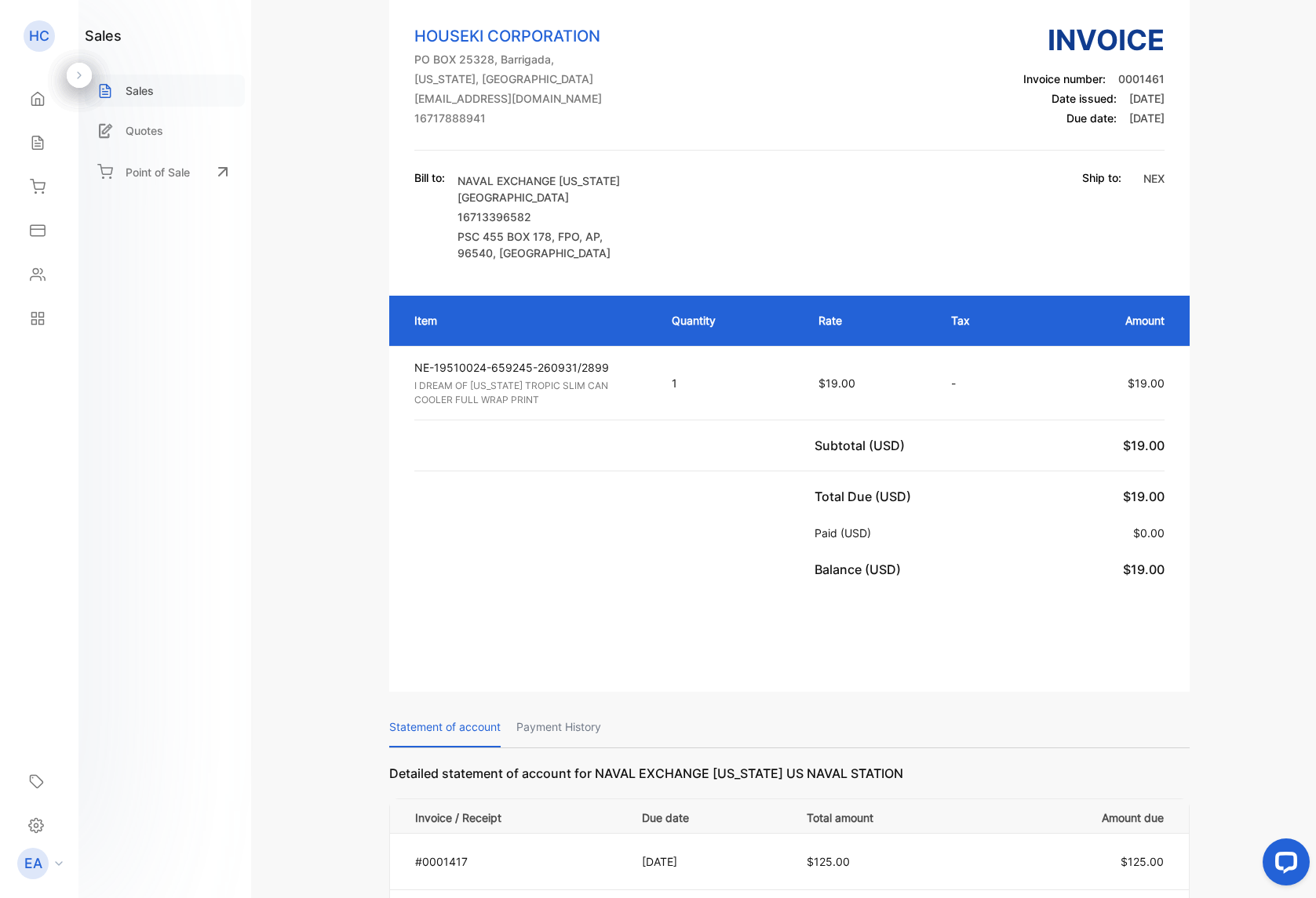
click at [134, 90] on p "Sales" at bounding box center [139, 90] width 28 height 16
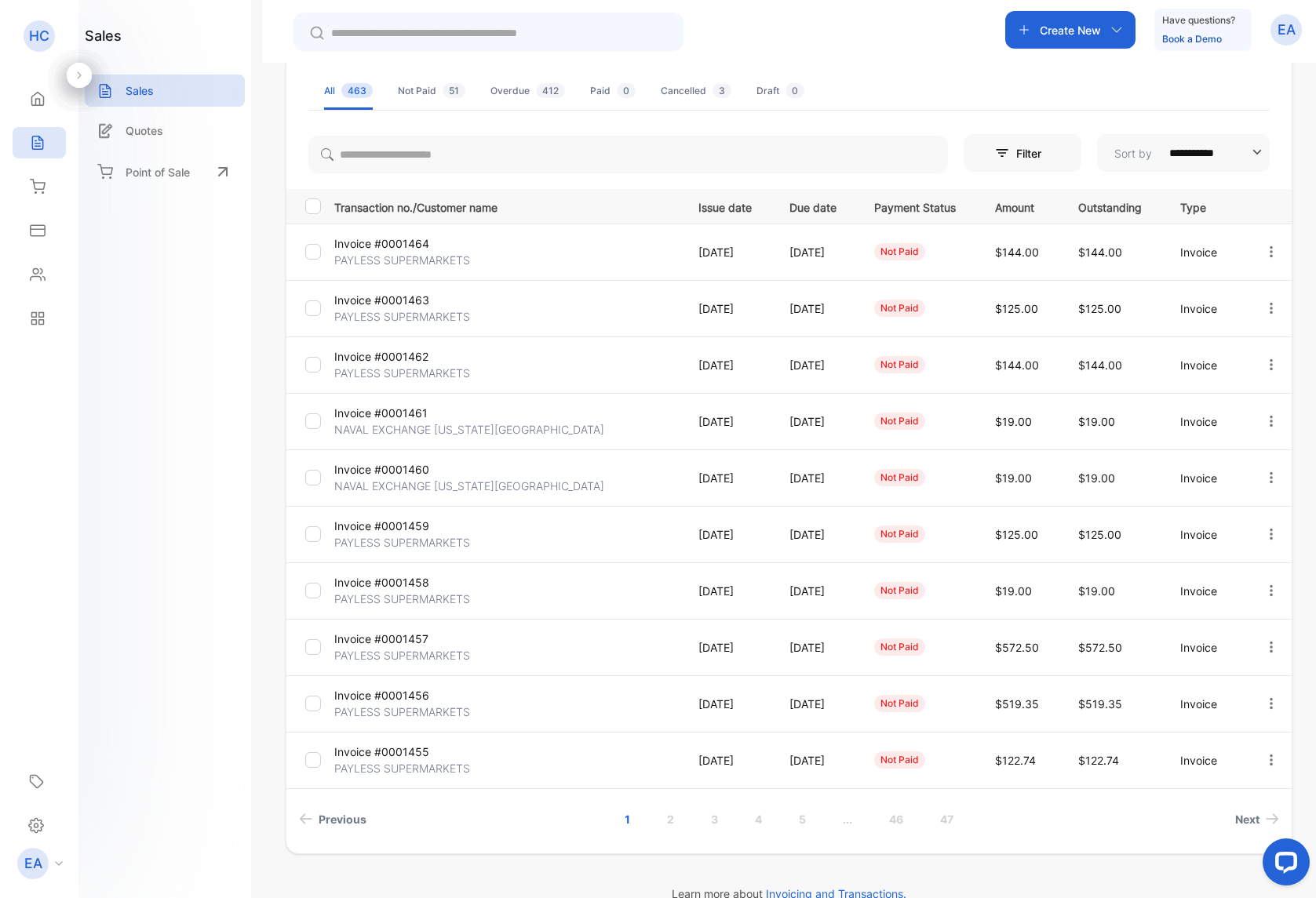
click at [406, 364] on p "Invoice #0001462" at bounding box center [392, 356] width 115 height 16
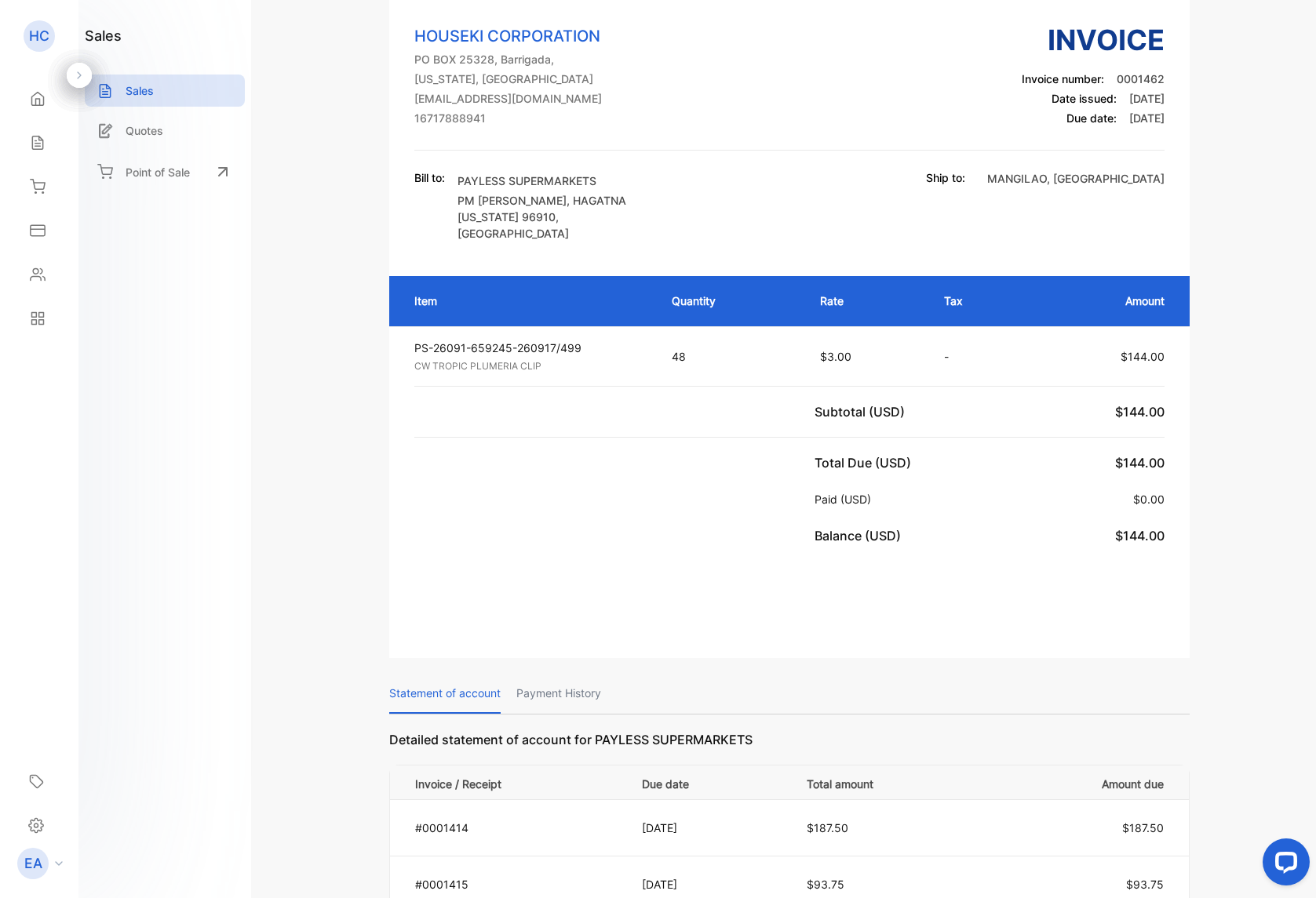
click at [149, 100] on div "Sales" at bounding box center [164, 91] width 160 height 33
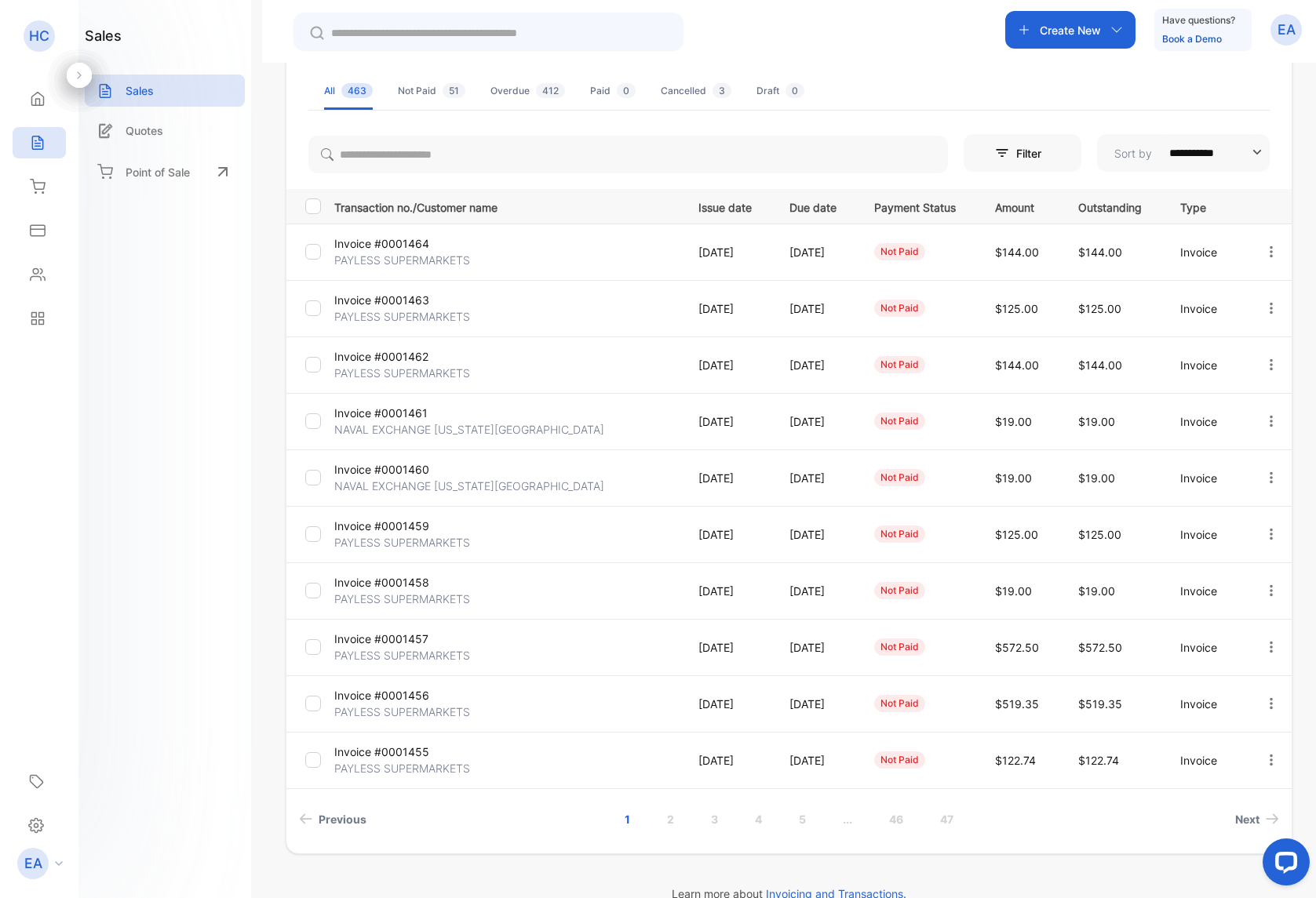
click at [426, 317] on p "PAYLESS SUPERMARKETS" at bounding box center [402, 316] width 136 height 16
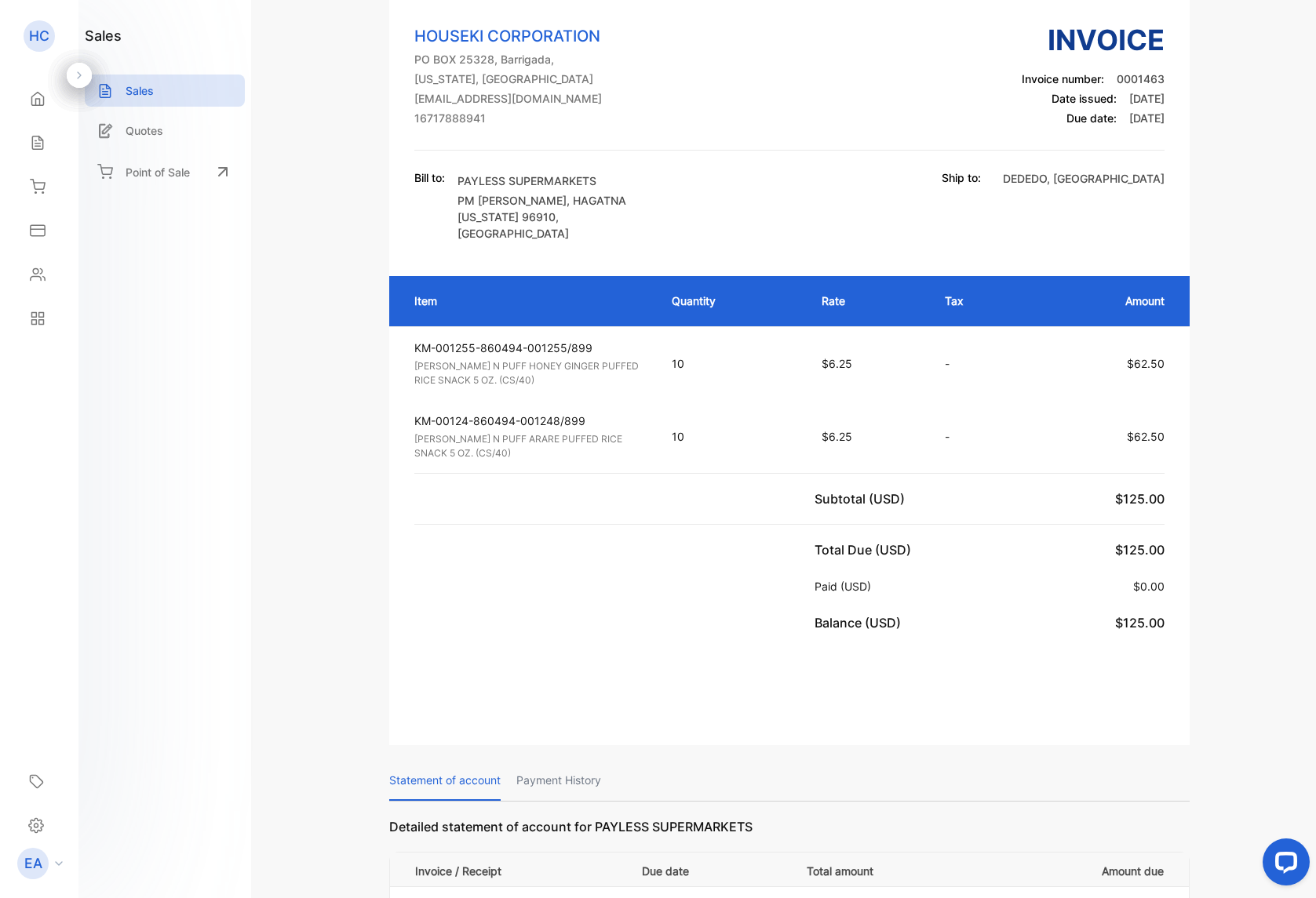
click at [132, 93] on p "Sales" at bounding box center [139, 90] width 28 height 16
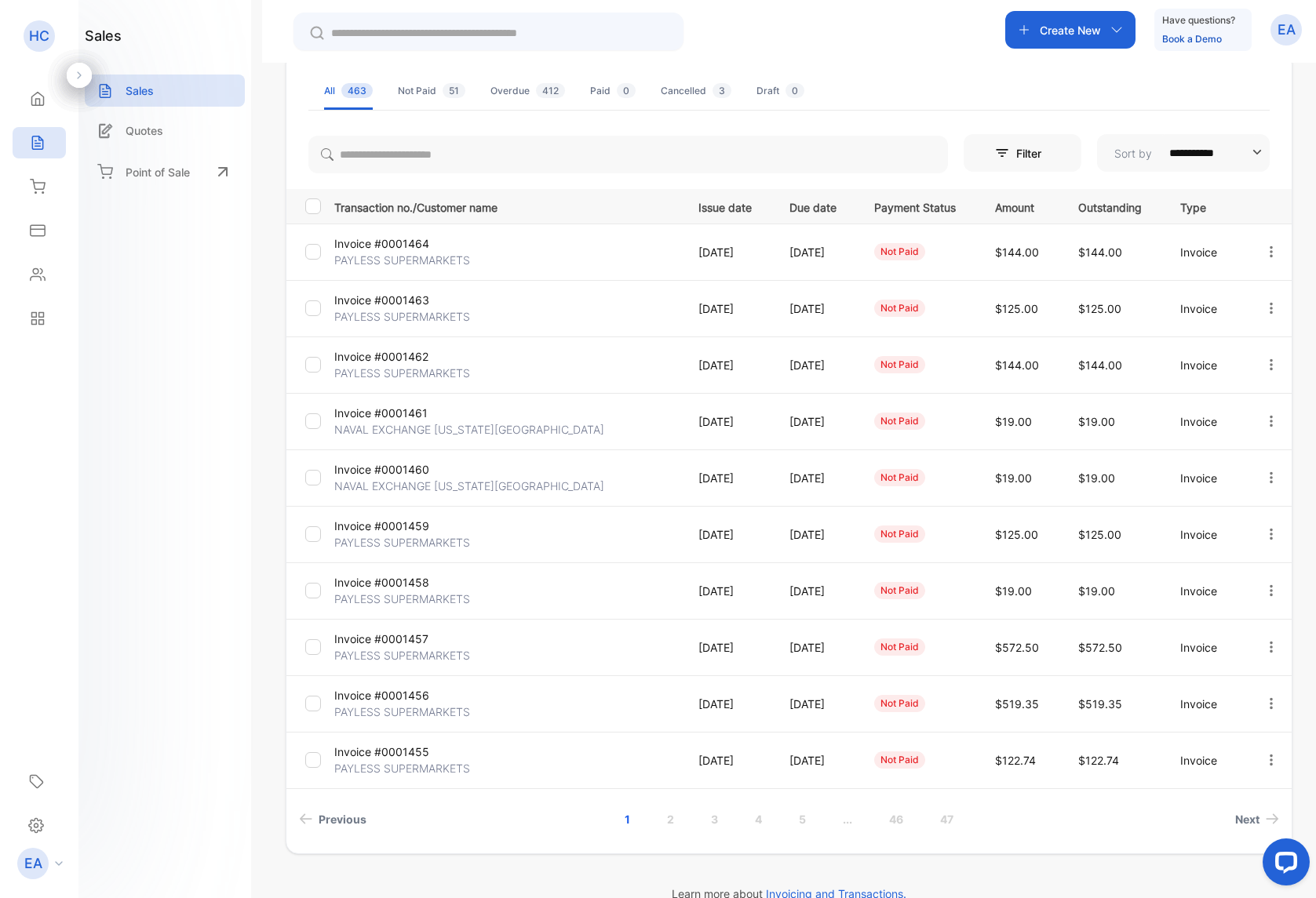
click at [412, 259] on p "PAYLESS SUPERMARKETS" at bounding box center [402, 259] width 136 height 16
